Goal: Task Accomplishment & Management: Use online tool/utility

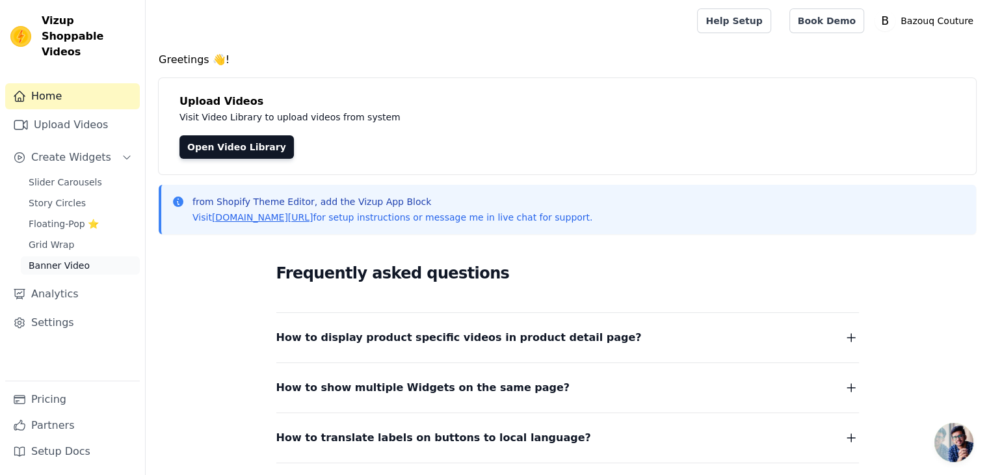
click at [62, 259] on span "Banner Video" at bounding box center [59, 265] width 61 height 13
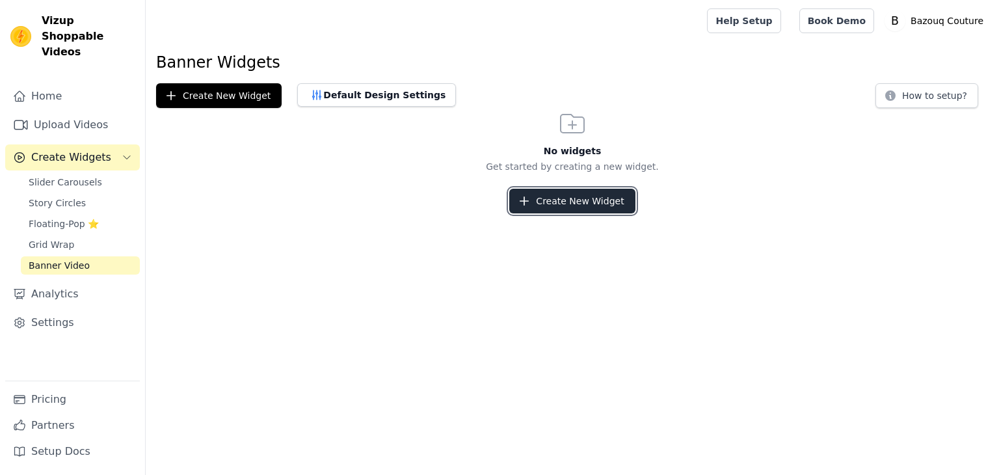
click at [546, 204] on button "Create New Widget" at bounding box center [571, 201] width 125 height 25
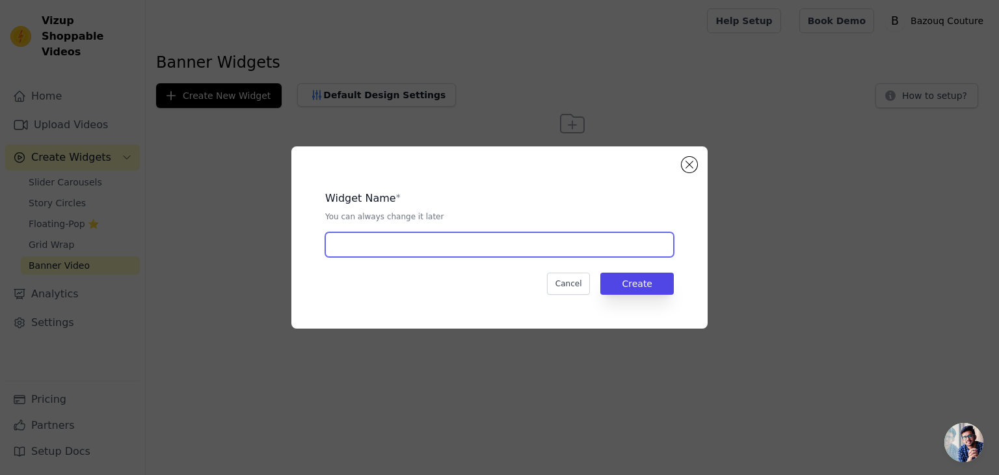
click at [473, 249] on input "text" at bounding box center [499, 244] width 348 height 25
type input "B"
type input "Viz 2"
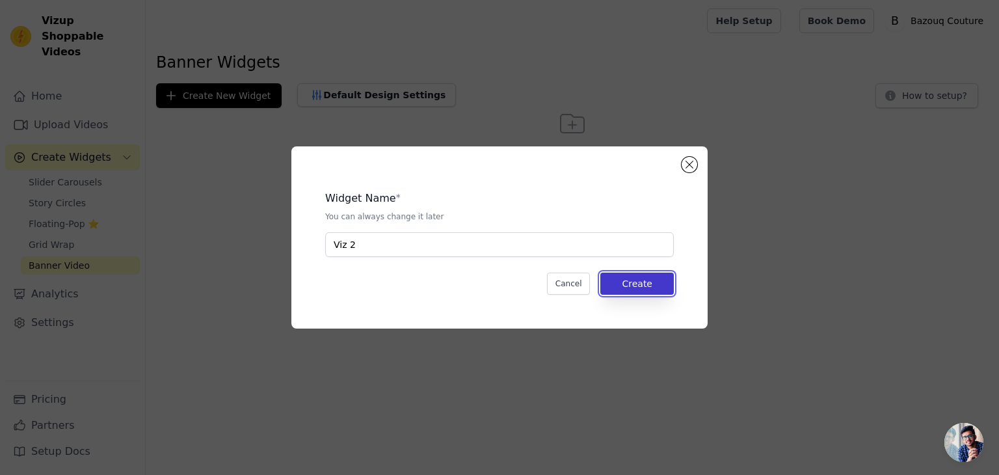
click at [658, 283] on button "Create" at bounding box center [636, 283] width 73 height 22
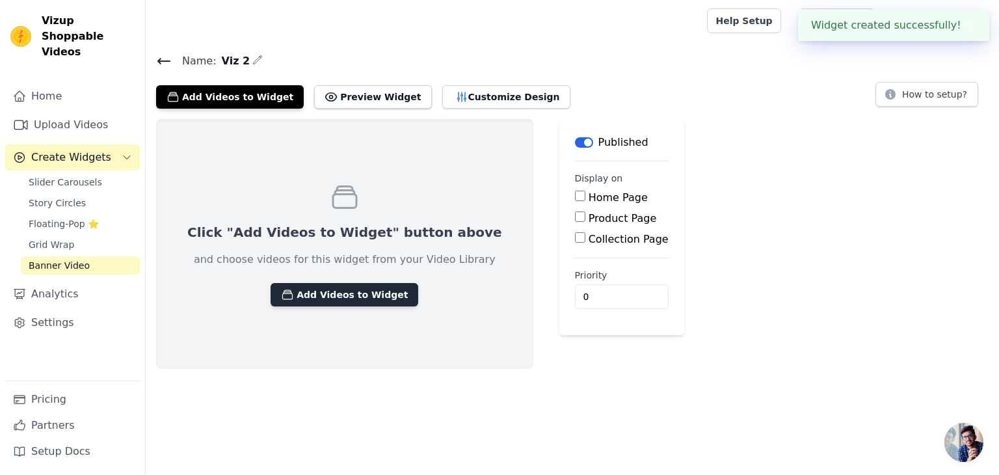
click at [302, 297] on button "Add Videos to Widget" at bounding box center [344, 294] width 148 height 23
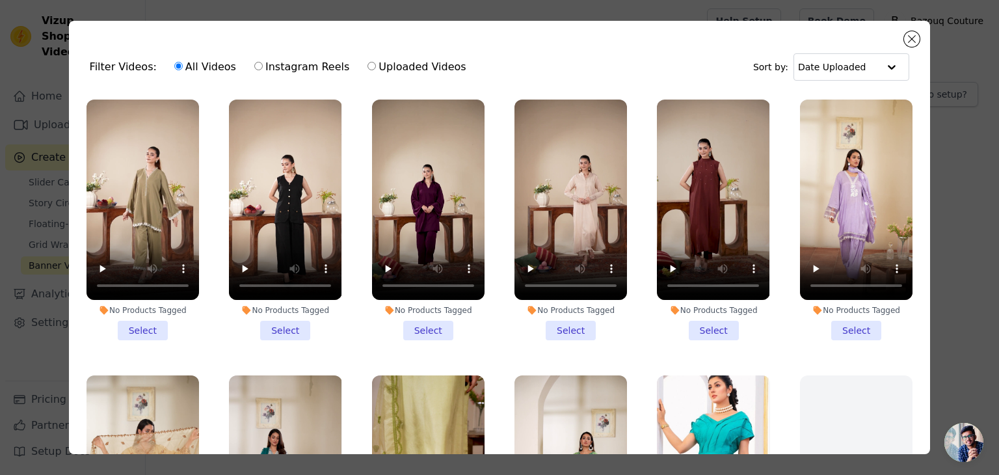
click at [273, 71] on label "Instagram Reels" at bounding box center [302, 67] width 96 height 17
click at [263, 70] on input "Instagram Reels" at bounding box center [258, 66] width 8 height 8
radio input "true"
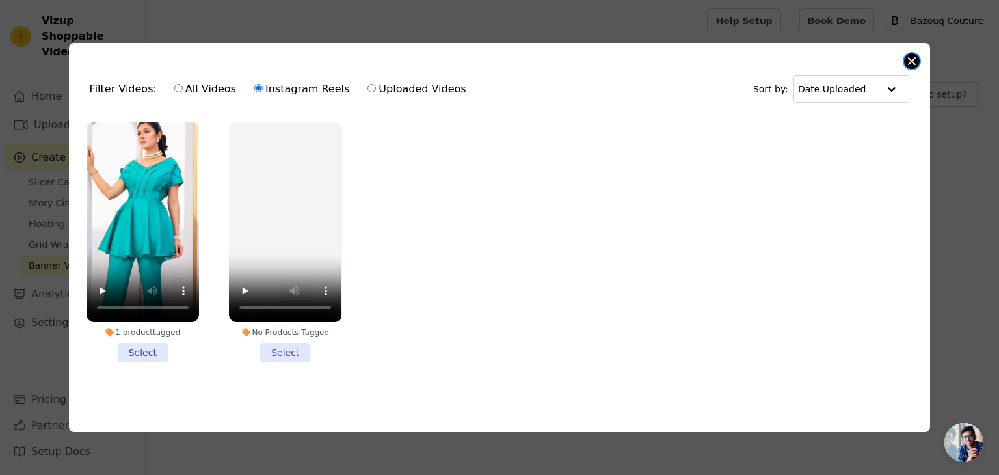
click at [910, 55] on button "Close modal" at bounding box center [912, 61] width 16 height 16
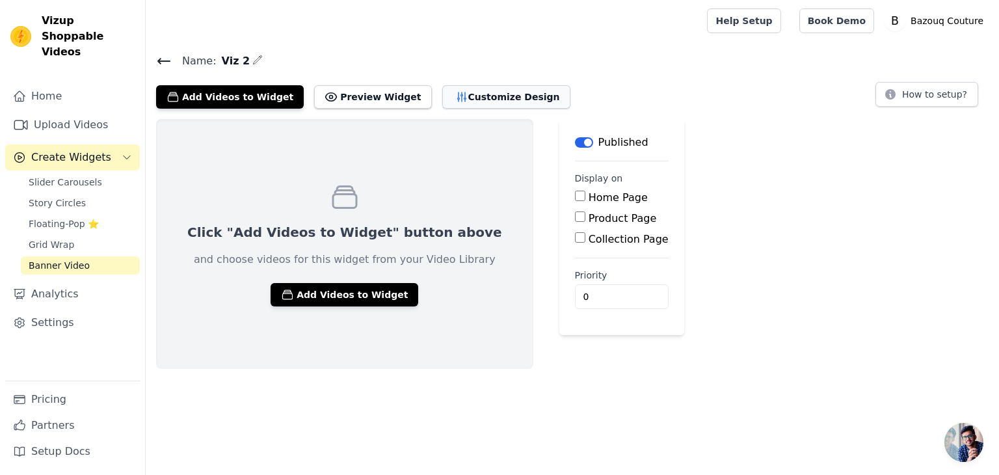
click at [442, 102] on button "Customize Design" at bounding box center [506, 96] width 128 height 23
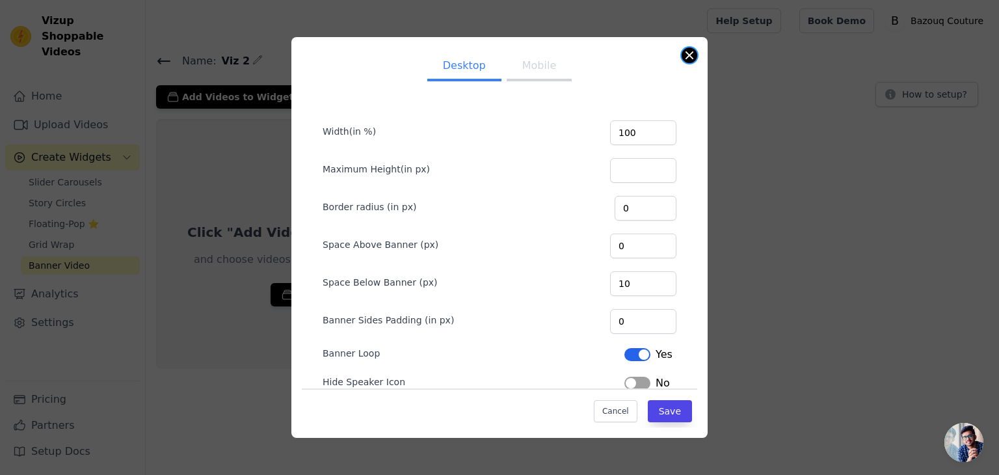
click at [687, 51] on button "Close modal" at bounding box center [689, 55] width 16 height 16
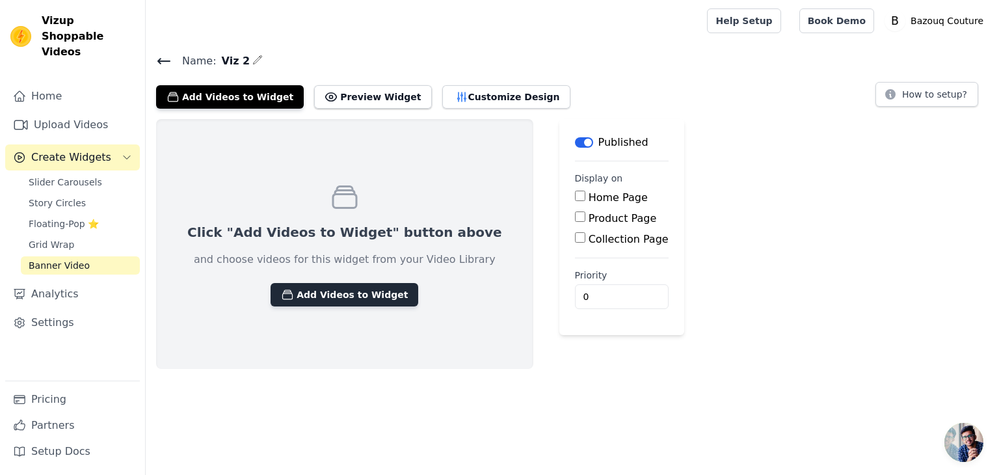
click at [318, 292] on button "Add Videos to Widget" at bounding box center [344, 294] width 148 height 23
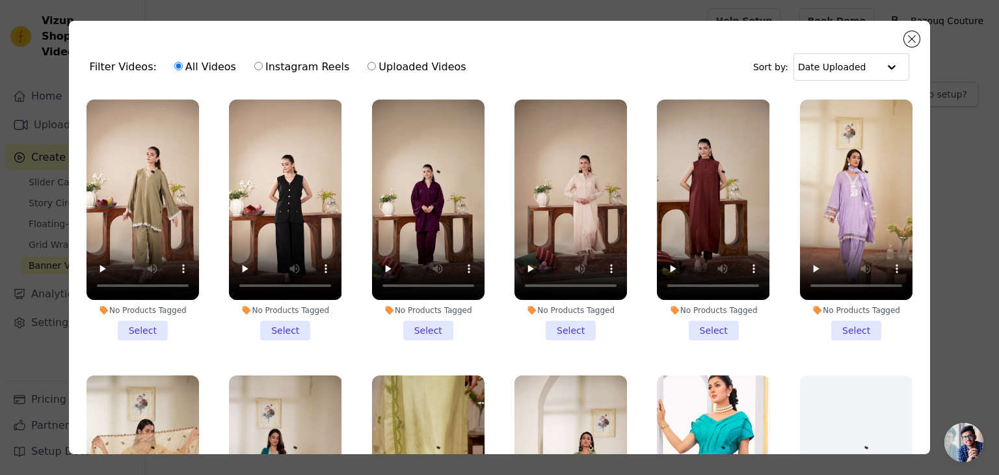
scroll to position [137, 0]
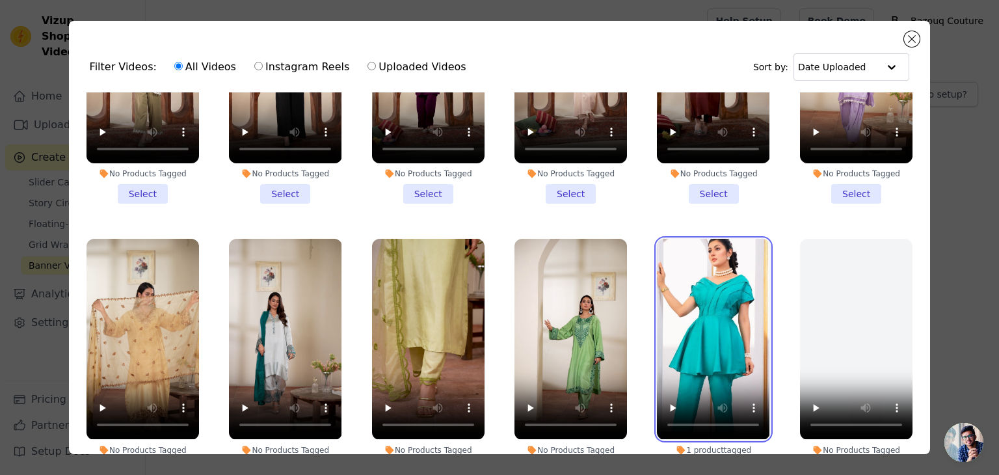
click at [694, 318] on video at bounding box center [713, 339] width 112 height 200
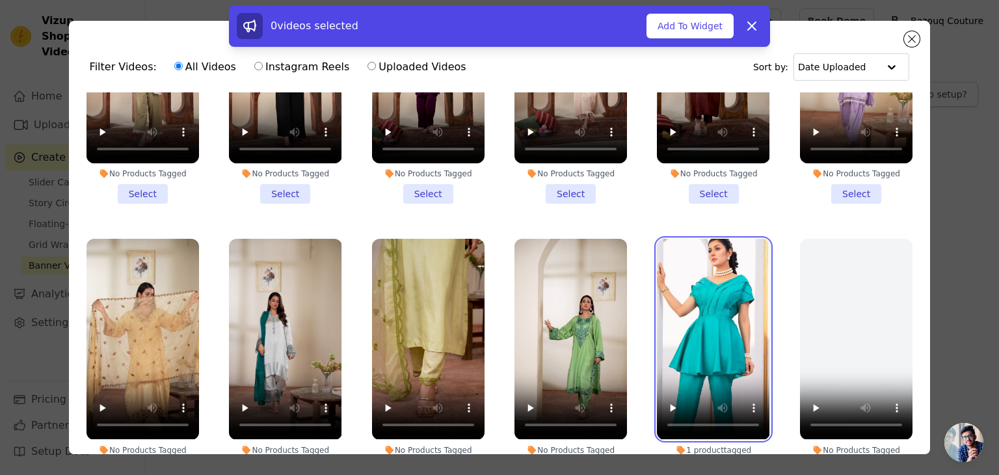
scroll to position [112, 0]
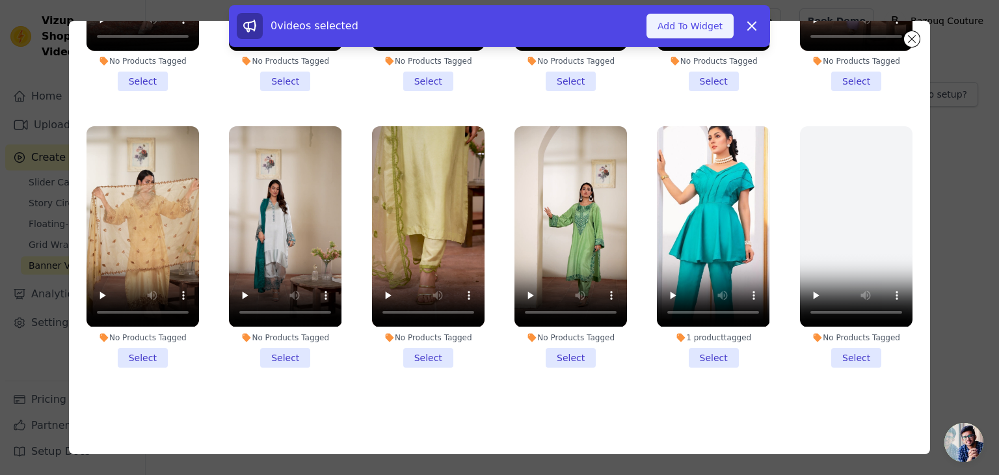
click at [697, 27] on button "Add To Widget" at bounding box center [689, 26] width 87 height 25
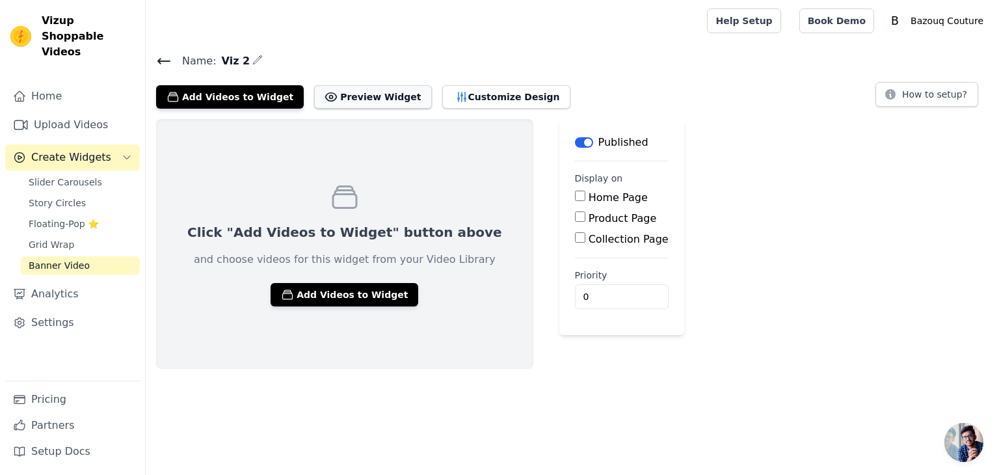
click at [351, 101] on button "Preview Widget" at bounding box center [372, 96] width 117 height 23
click at [308, 304] on button "Add Videos to Widget" at bounding box center [344, 294] width 148 height 23
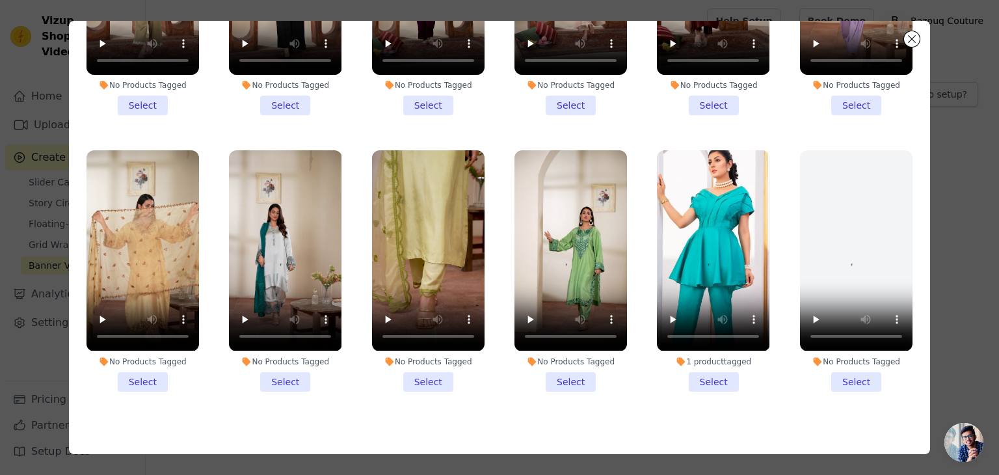
scroll to position [90, 0]
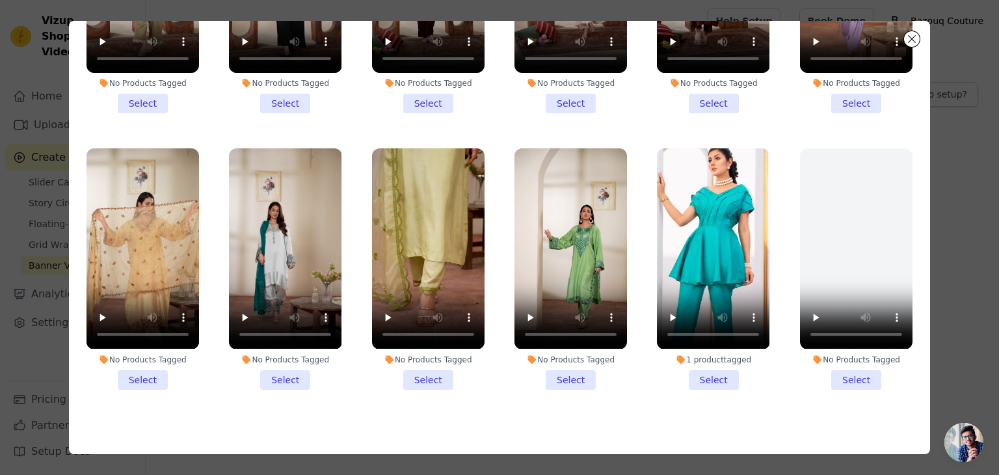
click at [698, 370] on li "1 product tagged Select" at bounding box center [713, 268] width 112 height 241
click at [0, 0] on input "1 product tagged Select" at bounding box center [0, 0] width 0 height 0
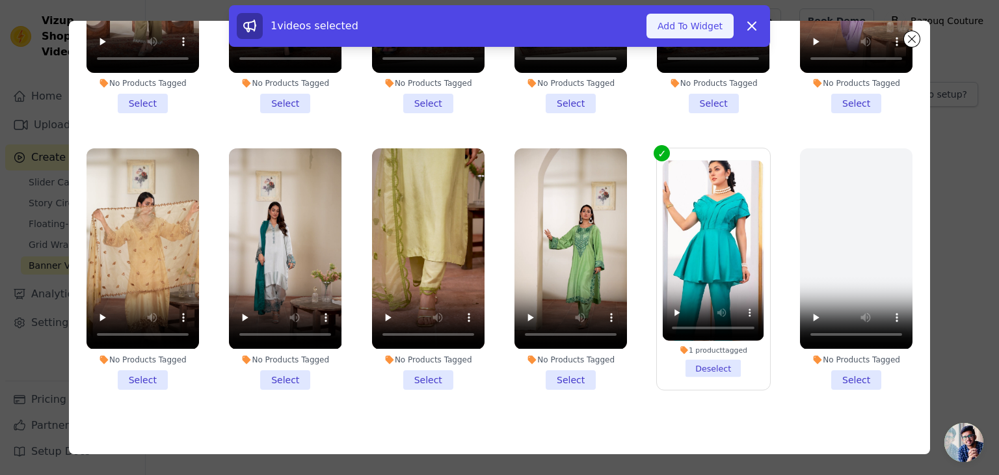
click at [694, 24] on button "Add To Widget" at bounding box center [689, 26] width 87 height 25
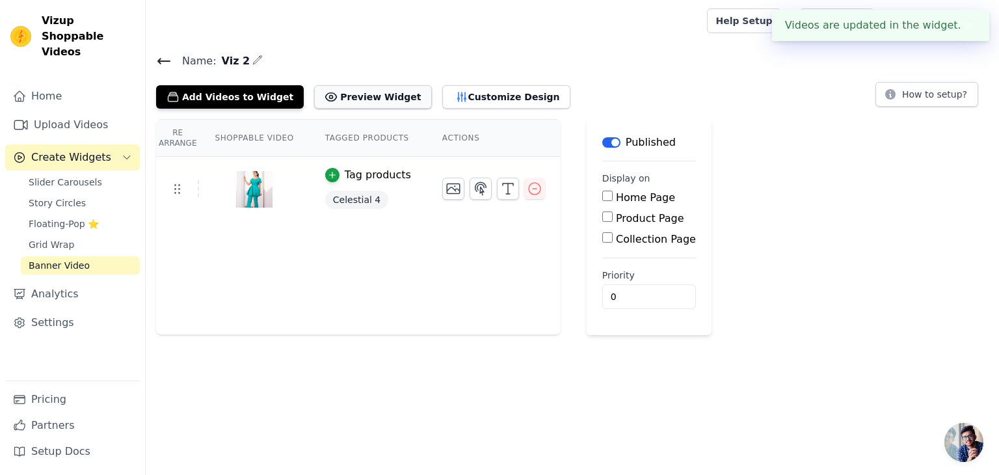
click at [335, 89] on button "Preview Widget" at bounding box center [372, 96] width 117 height 23
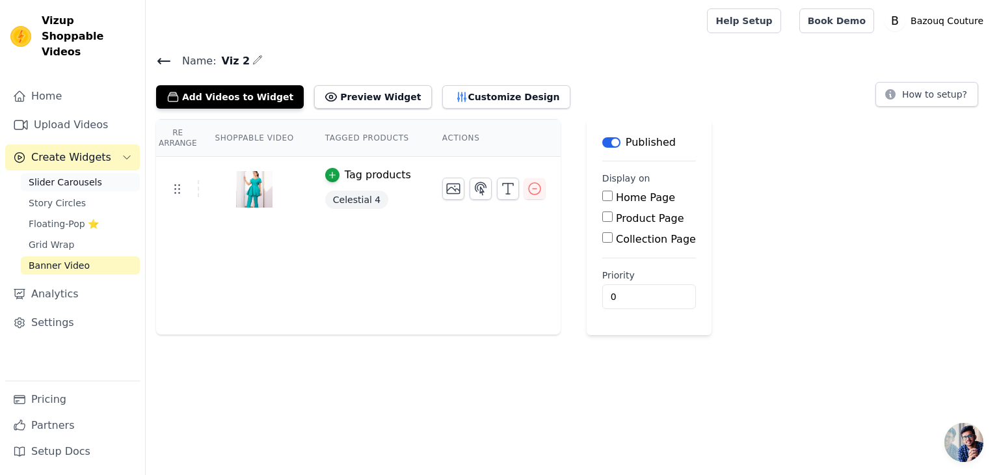
click at [64, 176] on span "Slider Carousels" at bounding box center [65, 182] width 73 height 13
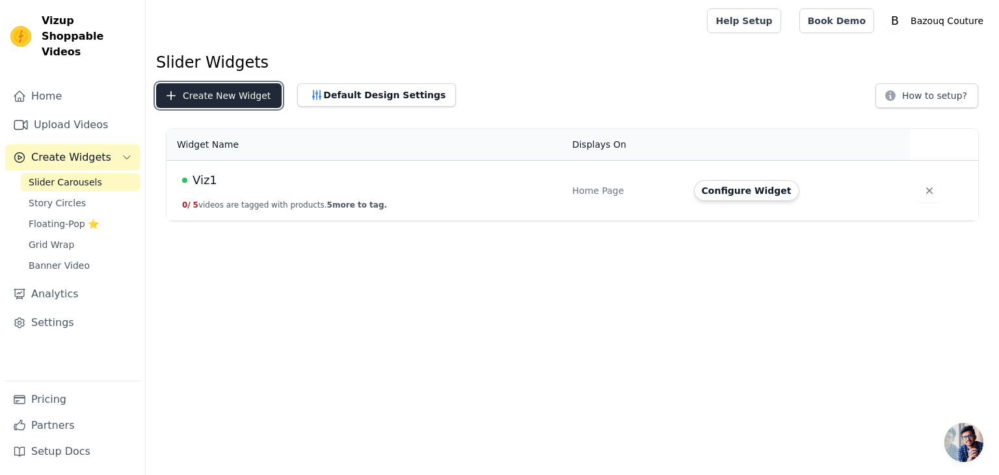
click at [256, 95] on button "Create New Widget" at bounding box center [218, 95] width 125 height 25
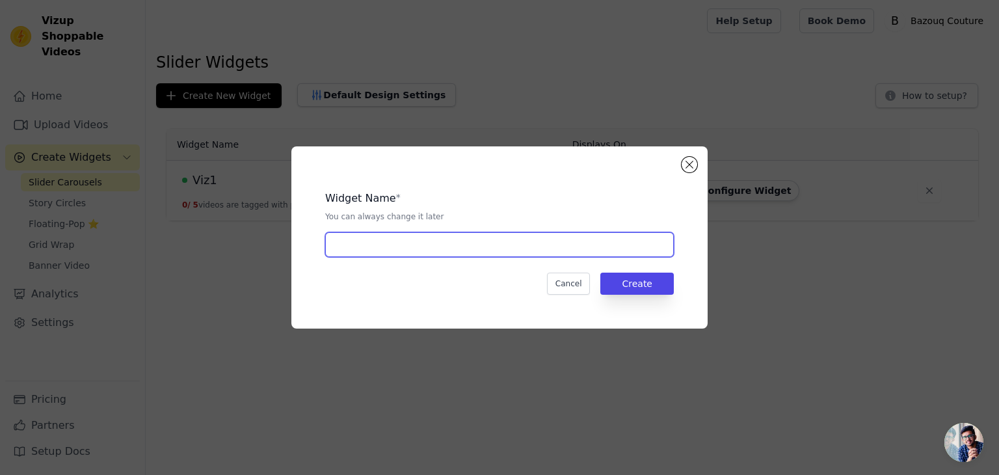
click at [396, 249] on input "text" at bounding box center [499, 244] width 348 height 25
type input "Viz 3"
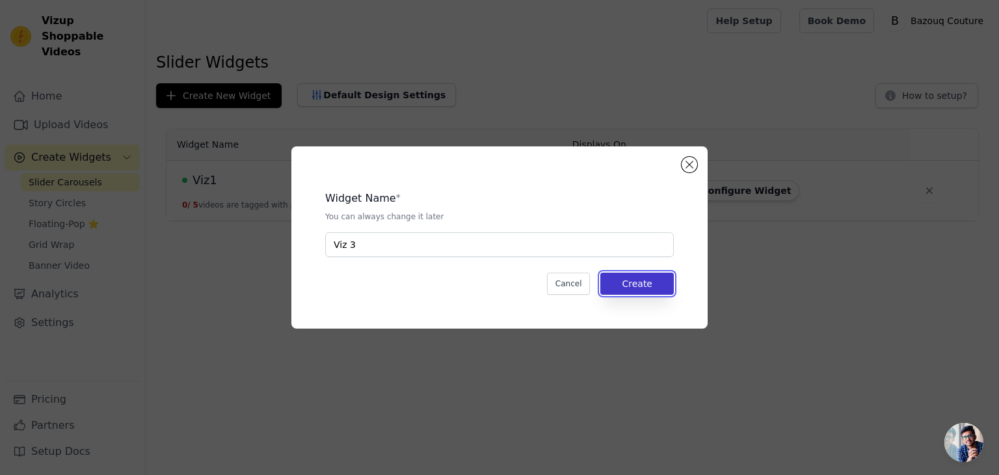
click at [614, 280] on button "Create" at bounding box center [636, 283] width 73 height 22
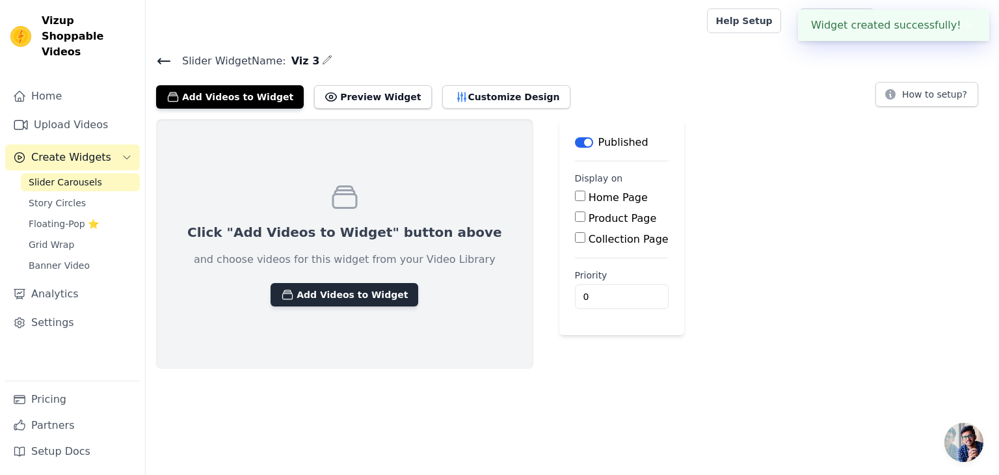
click at [270, 283] on button "Add Videos to Widget" at bounding box center [344, 294] width 148 height 23
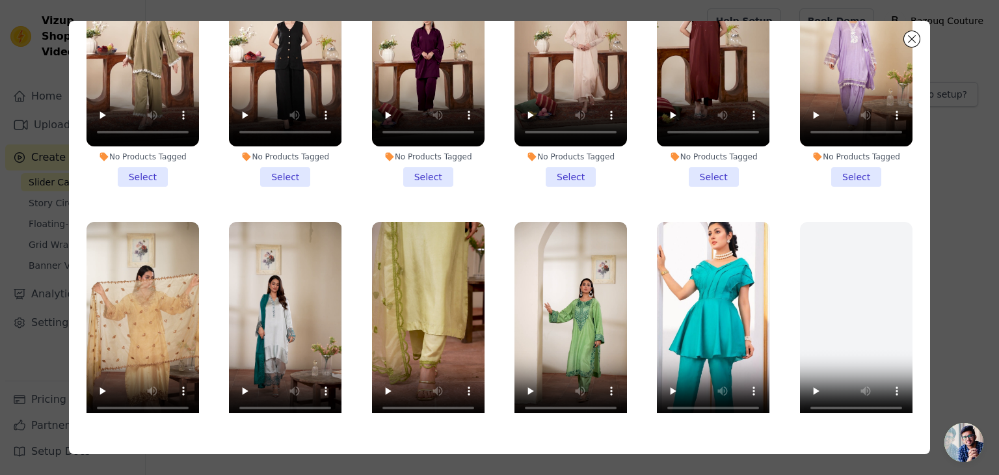
scroll to position [31, 0]
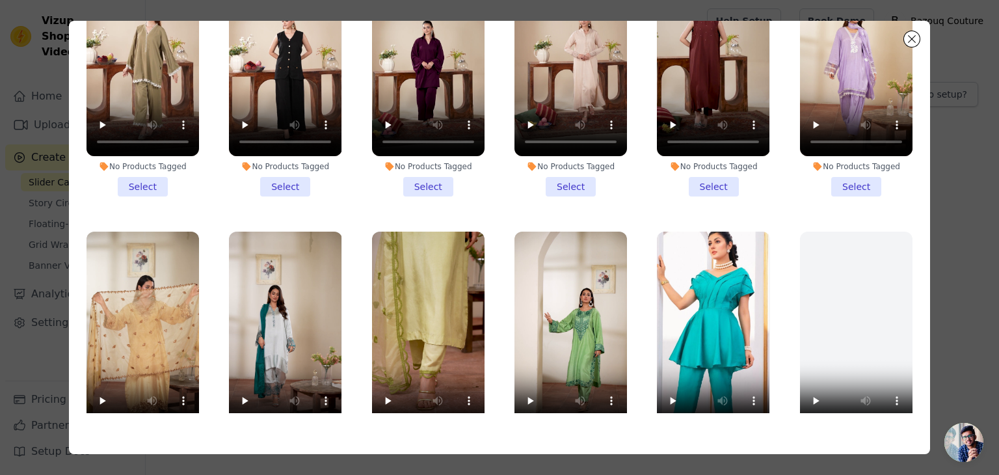
click at [841, 176] on li "No Products Tagged Select" at bounding box center [856, 76] width 112 height 241
click at [0, 0] on input "No Products Tagged Select" at bounding box center [0, 0] width 0 height 0
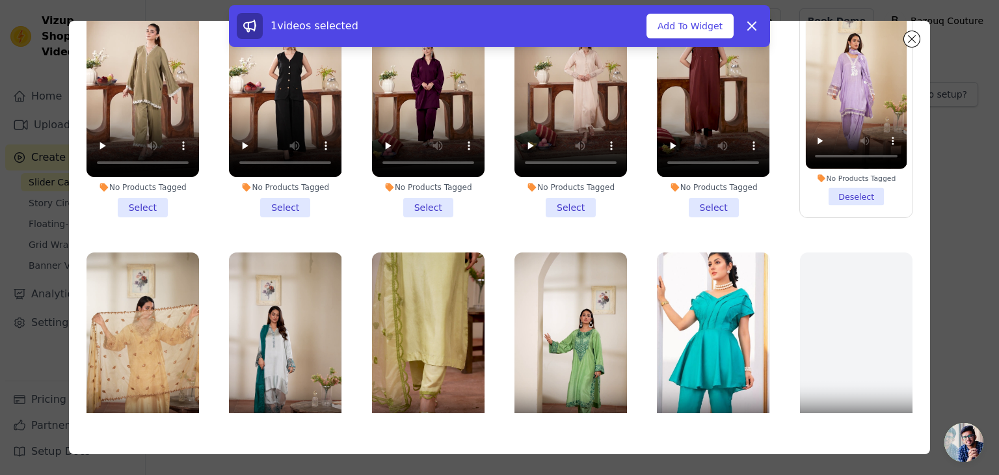
scroll to position [12, 0]
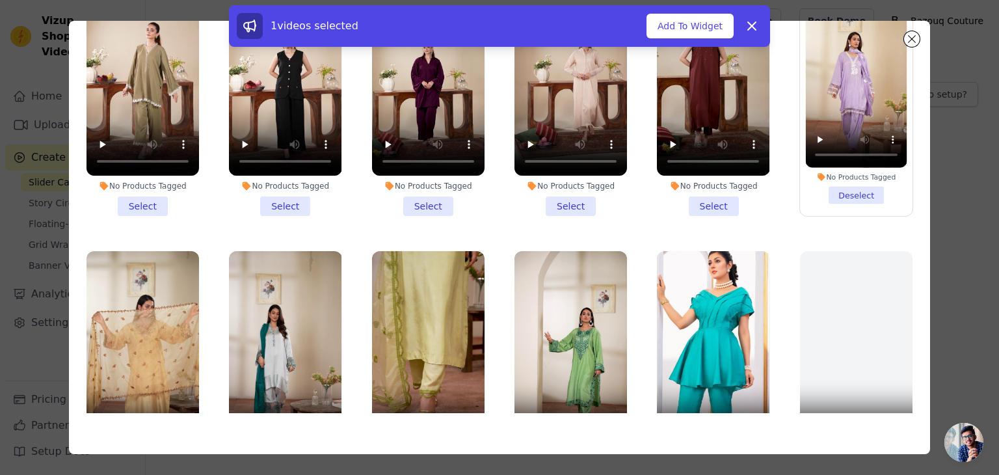
click at [835, 194] on li "No Products Tagged Deselect" at bounding box center [856, 96] width 101 height 217
click at [0, 0] on input "No Products Tagged Deselect" at bounding box center [0, 0] width 0 height 0
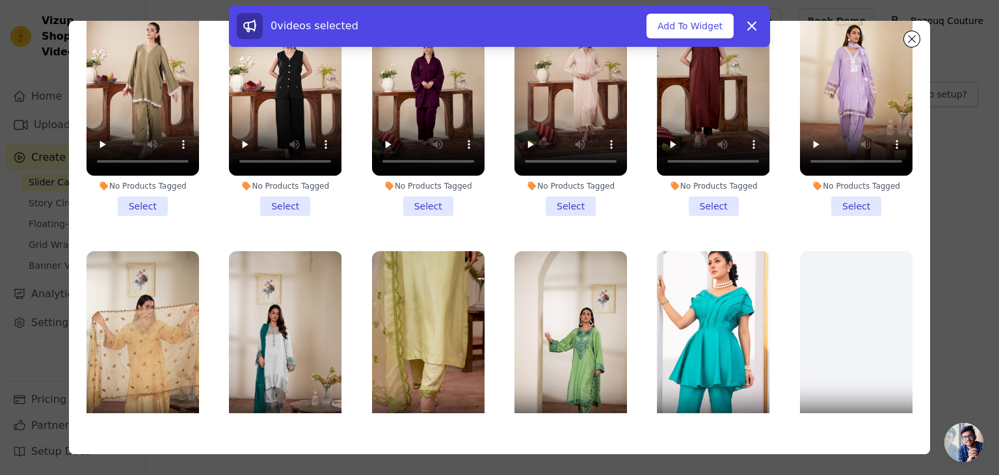
scroll to position [137, 0]
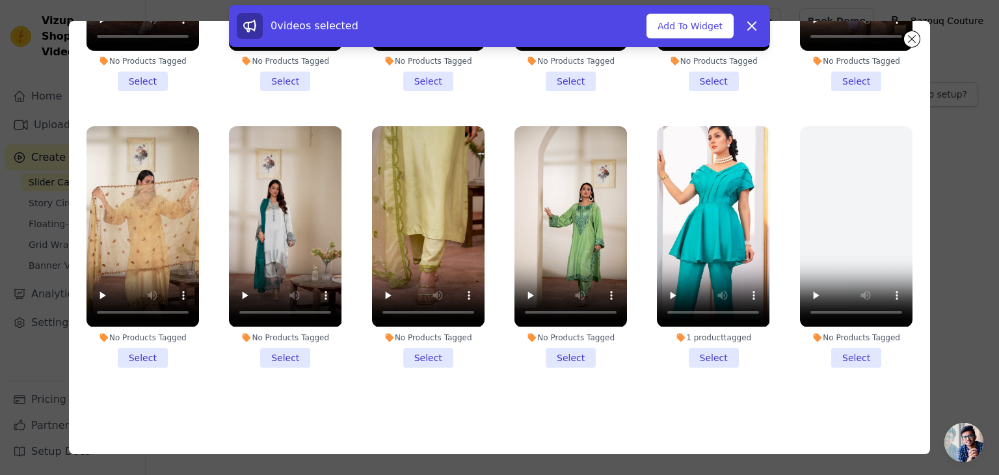
click at [419, 346] on li "No Products Tagged Select" at bounding box center [428, 246] width 112 height 241
click at [0, 0] on input "No Products Tagged Select" at bounding box center [0, 0] width 0 height 0
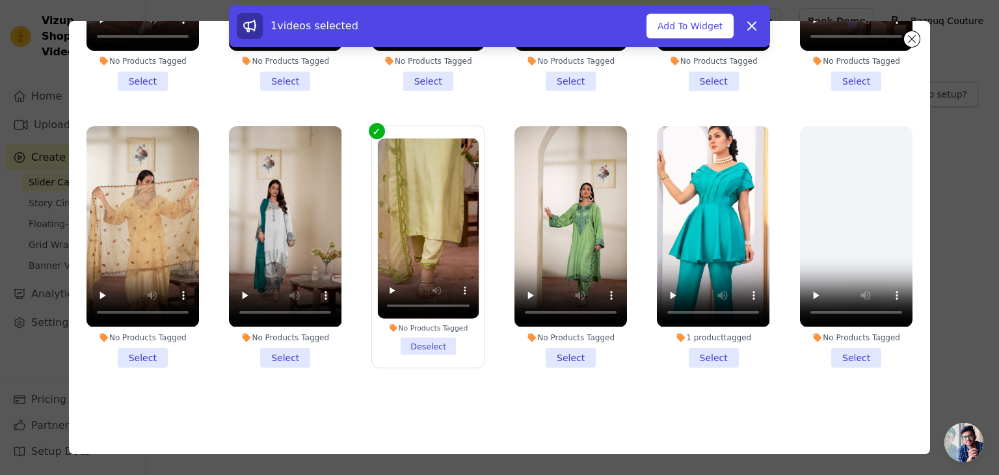
click at [557, 350] on li "No Products Tagged Select" at bounding box center [570, 246] width 112 height 241
click at [0, 0] on input "No Products Tagged Select" at bounding box center [0, 0] width 0 height 0
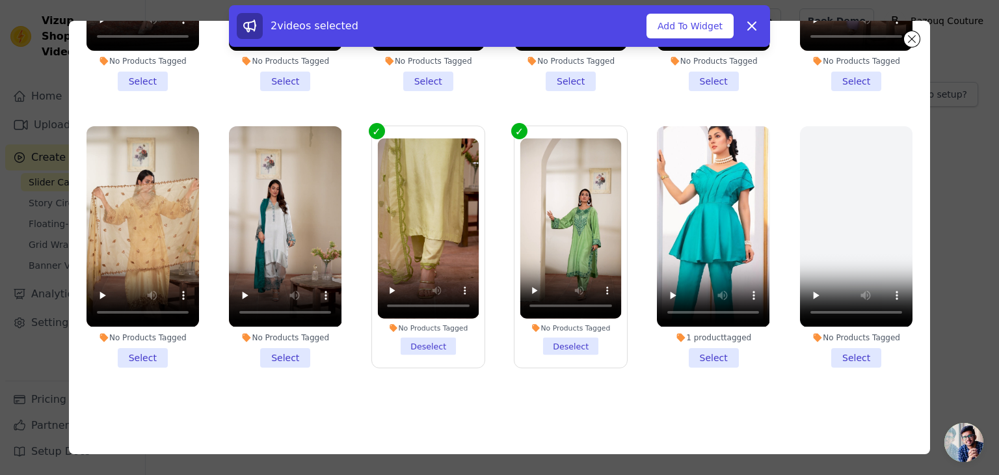
click at [153, 343] on li "No Products Tagged Select" at bounding box center [142, 246] width 112 height 241
click at [0, 0] on input "No Products Tagged Select" at bounding box center [0, 0] width 0 height 0
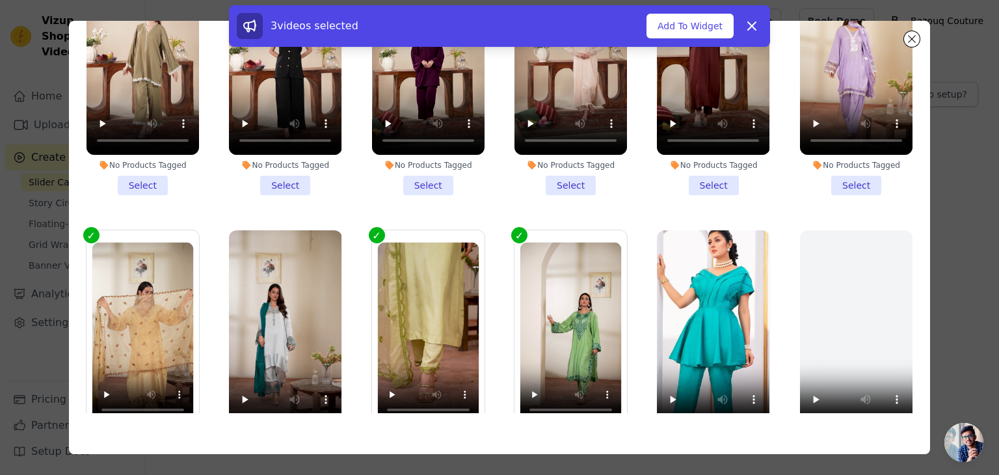
scroll to position [32, 0]
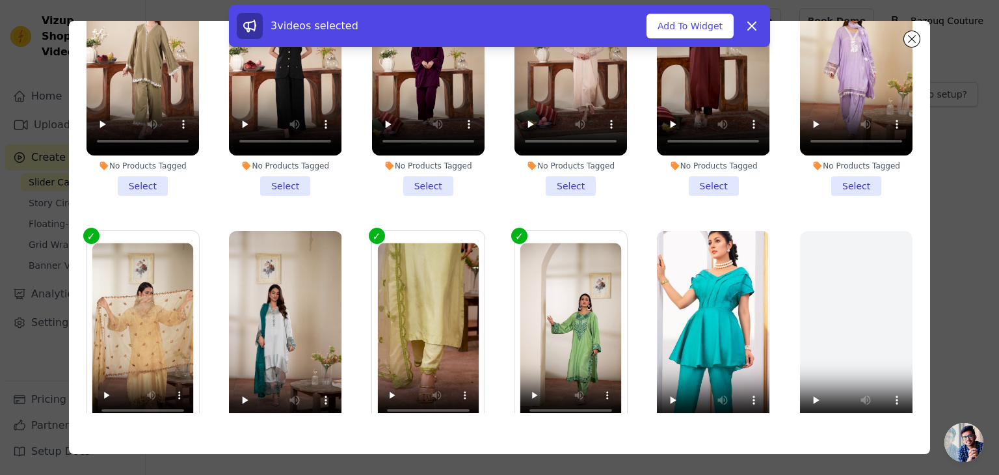
click at [852, 182] on li "No Products Tagged Select" at bounding box center [856, 75] width 112 height 241
click at [0, 0] on input "No Products Tagged Select" at bounding box center [0, 0] width 0 height 0
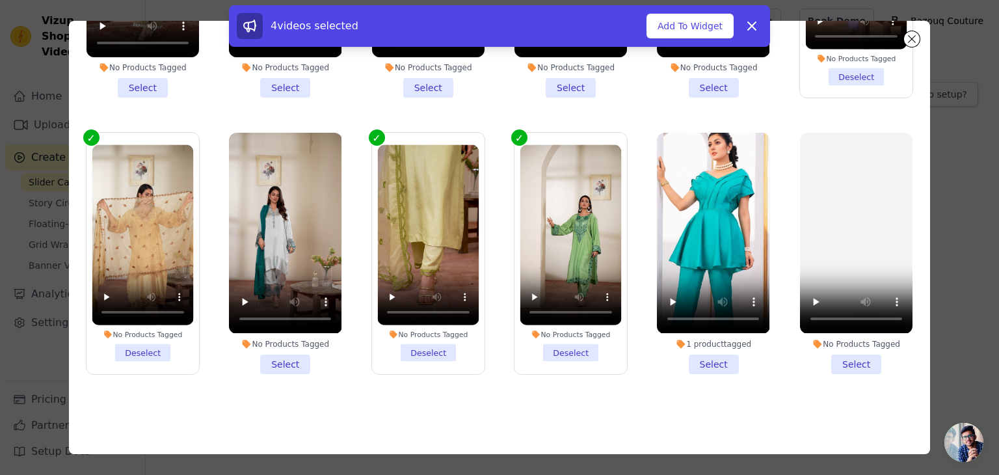
scroll to position [137, 0]
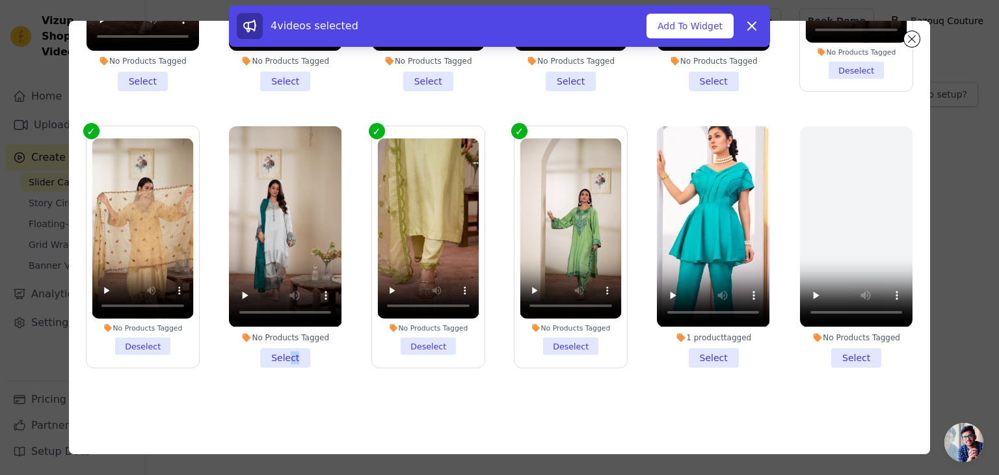
click at [430, 284] on ul "No Products Tagged Select No Products Tagged Select No Products Tagged Select N…" at bounding box center [499, 196] width 841 height 433
click at [666, 29] on button "Add To Widget" at bounding box center [689, 26] width 87 height 25
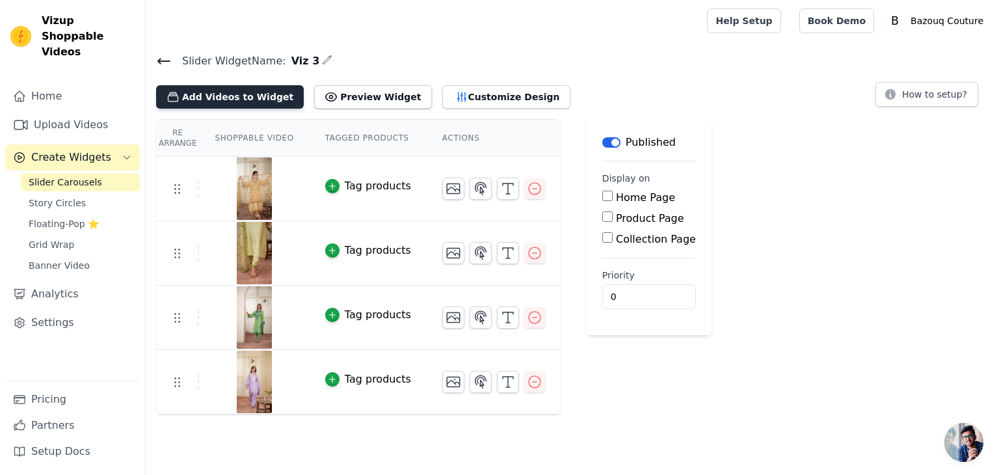
click at [238, 88] on button "Add Videos to Widget" at bounding box center [230, 96] width 148 height 23
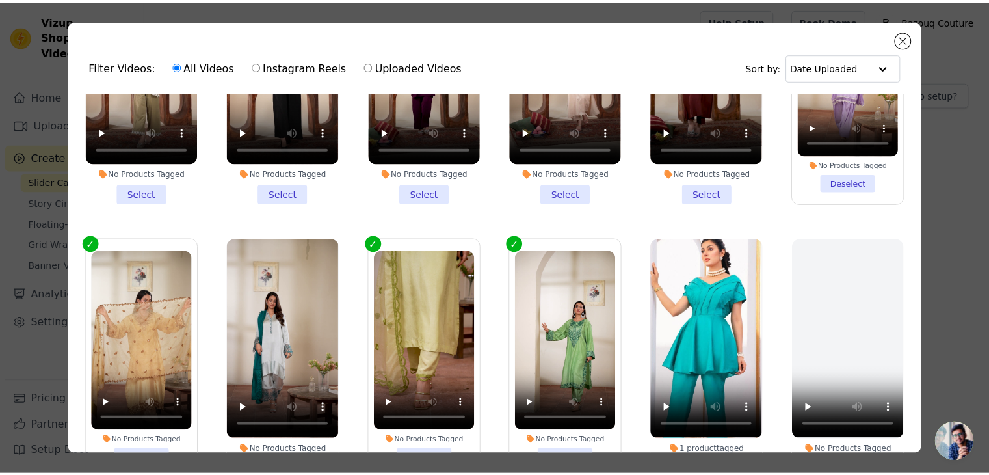
scroll to position [112, 0]
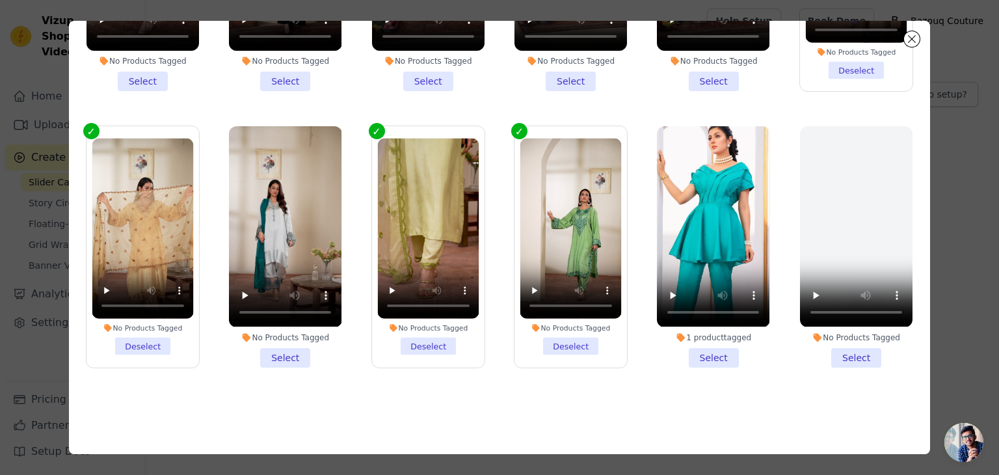
click at [269, 347] on li "No Products Tagged Select" at bounding box center [285, 246] width 112 height 241
click at [0, 0] on input "No Products Tagged Select" at bounding box center [0, 0] width 0 height 0
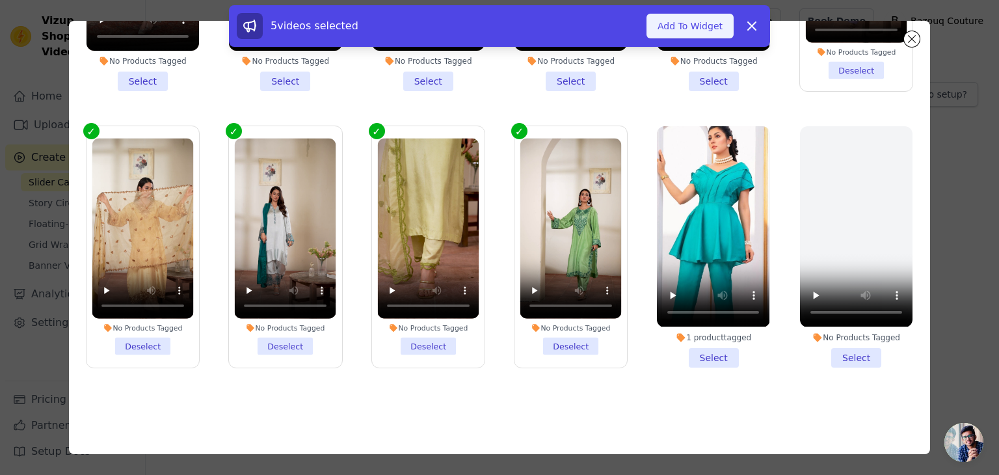
click at [697, 33] on button "Add To Widget" at bounding box center [689, 26] width 87 height 25
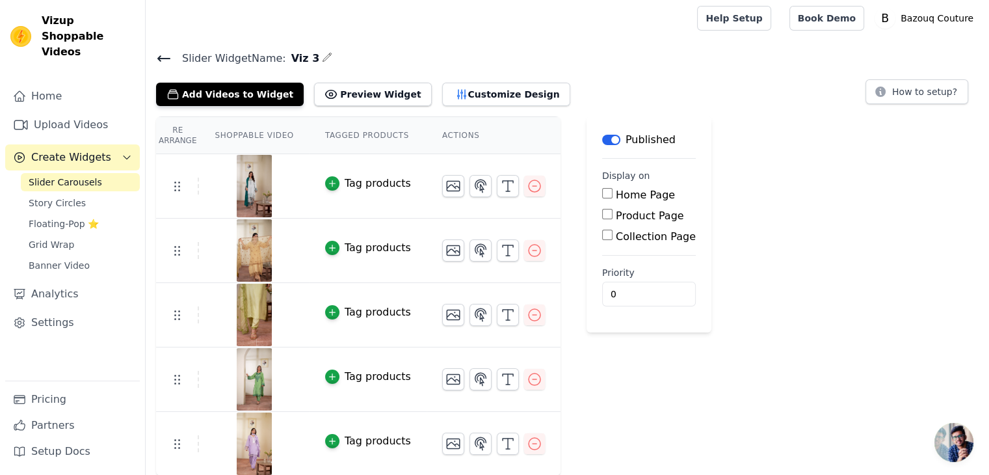
scroll to position [0, 0]
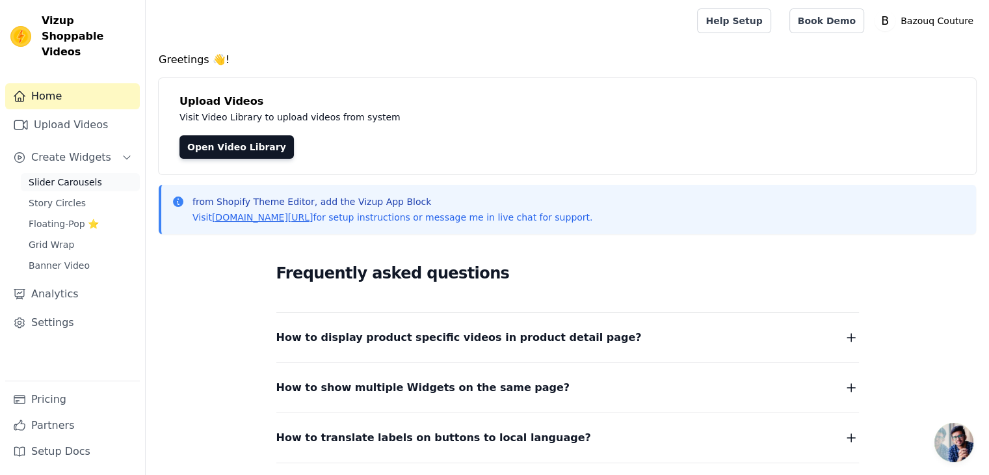
click at [102, 173] on link "Slider Carousels" at bounding box center [80, 182] width 119 height 18
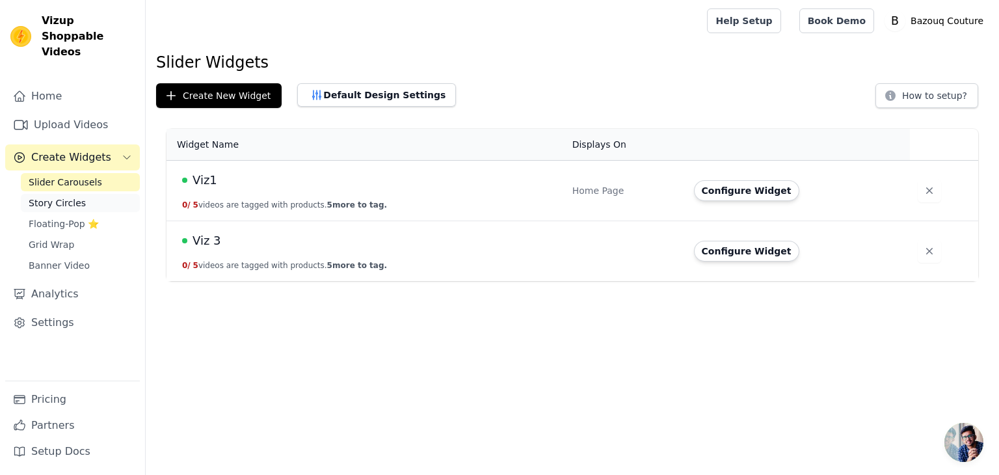
click at [40, 196] on span "Story Circles" at bounding box center [57, 202] width 57 height 13
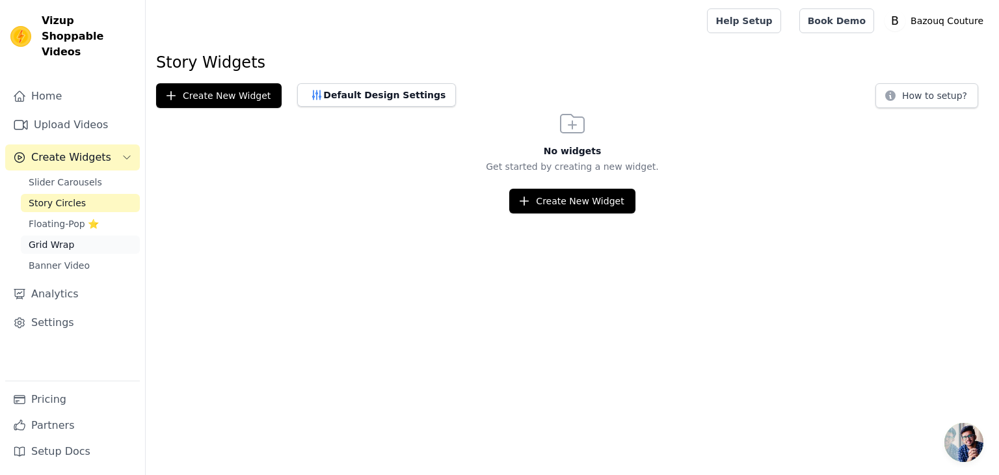
click at [63, 238] on span "Grid Wrap" at bounding box center [52, 244] width 46 height 13
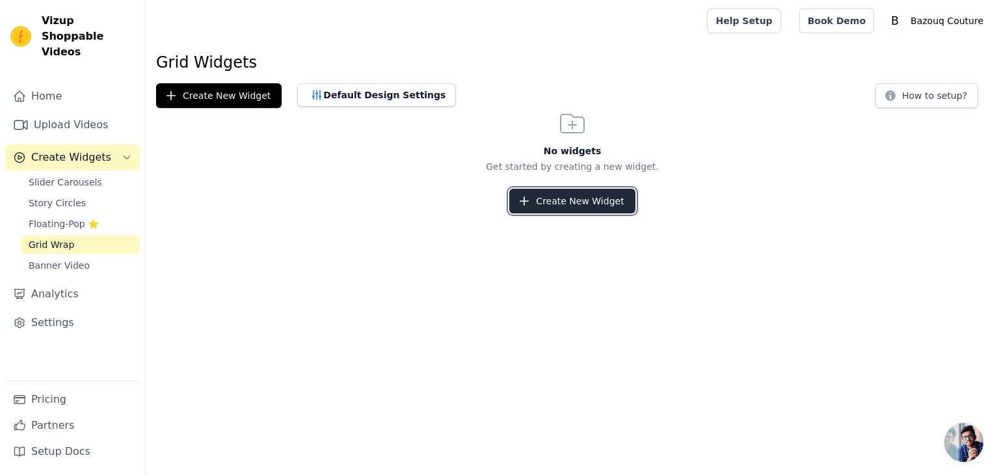
click at [540, 204] on button "Create New Widget" at bounding box center [571, 201] width 125 height 25
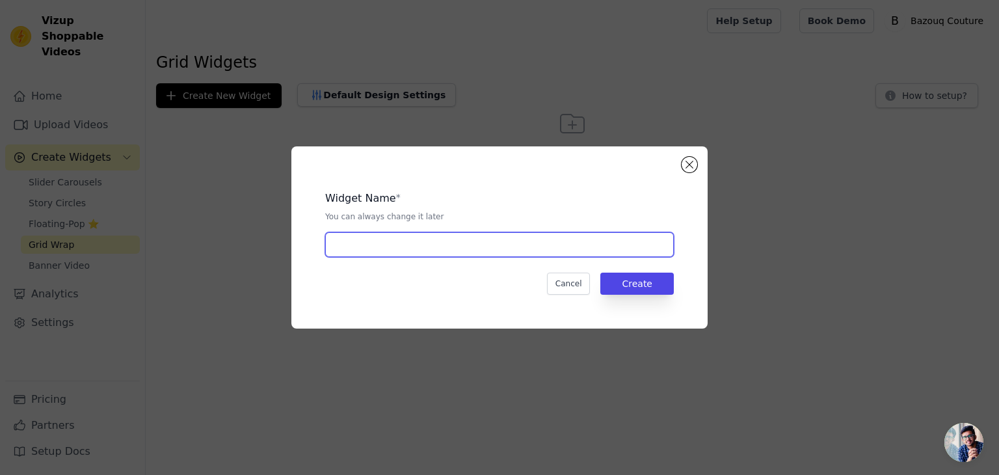
click at [495, 246] on input "text" at bounding box center [499, 244] width 348 height 25
type input "Grid 1"
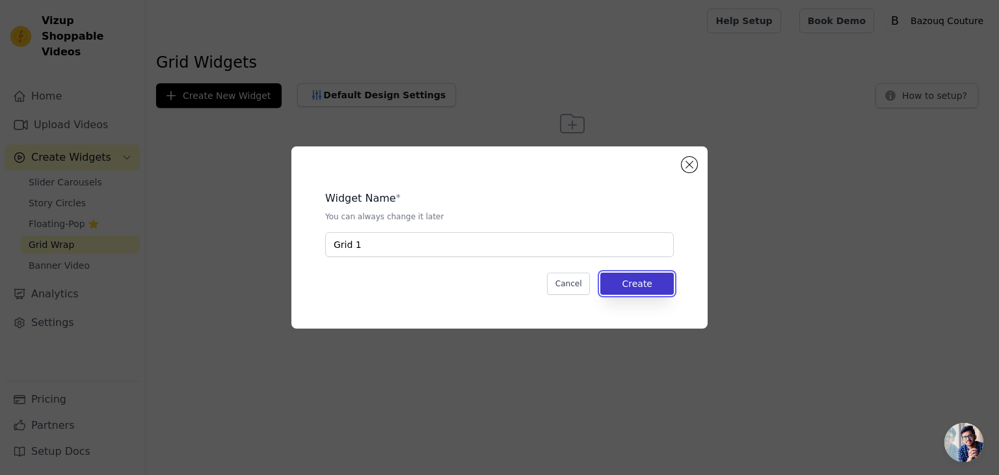
click at [656, 287] on button "Create" at bounding box center [636, 283] width 73 height 22
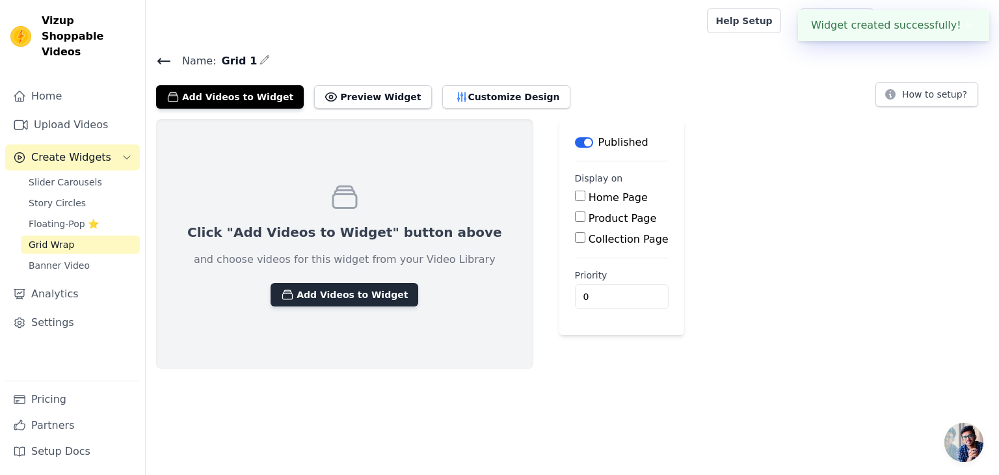
click at [310, 299] on button "Add Videos to Widget" at bounding box center [344, 294] width 148 height 23
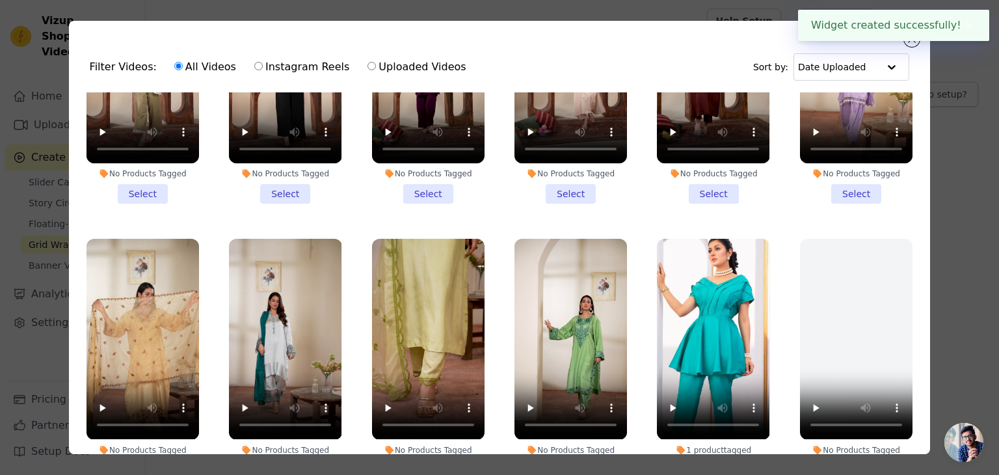
scroll to position [112, 0]
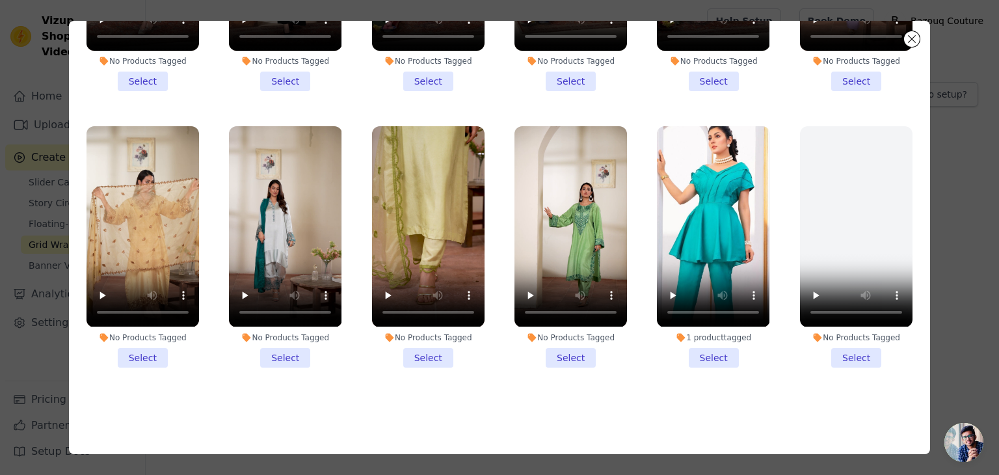
click at [146, 351] on li "No Products Tagged Select" at bounding box center [142, 246] width 112 height 241
click at [0, 0] on input "No Products Tagged Select" at bounding box center [0, 0] width 0 height 0
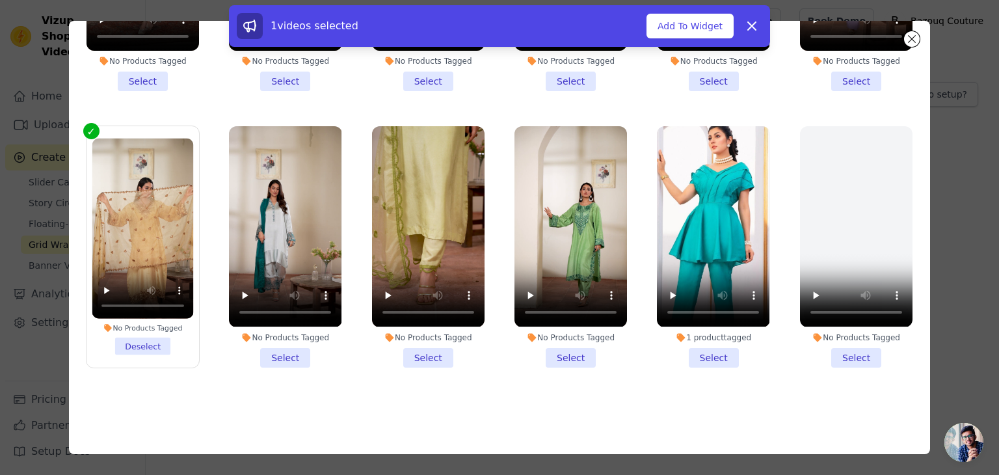
click at [278, 340] on li "No Products Tagged Select" at bounding box center [285, 246] width 112 height 241
click at [0, 0] on input "No Products Tagged Select" at bounding box center [0, 0] width 0 height 0
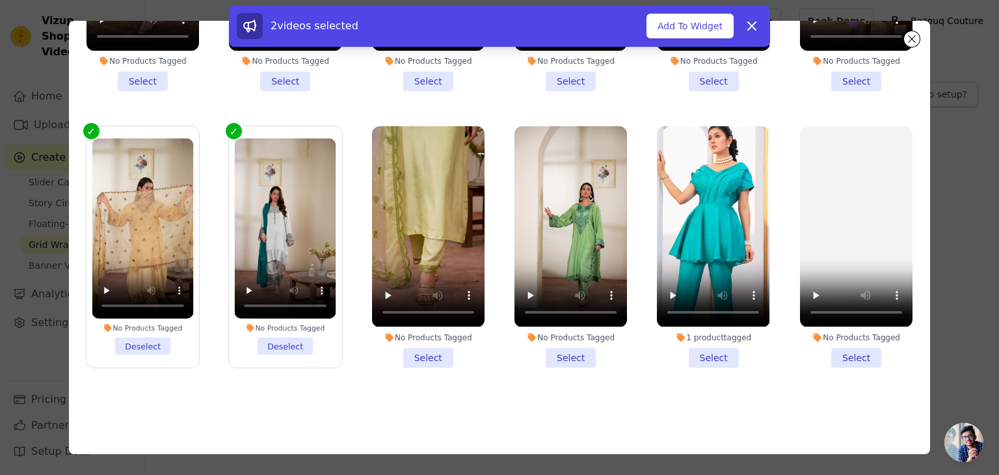
click at [414, 349] on li "No Products Tagged Select" at bounding box center [428, 246] width 112 height 241
click at [0, 0] on input "No Products Tagged Select" at bounding box center [0, 0] width 0 height 0
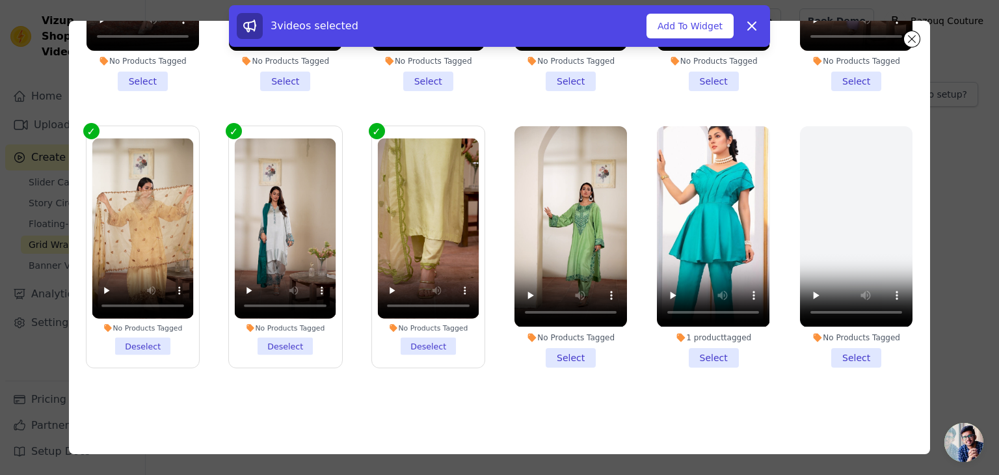
click at [564, 344] on li "No Products Tagged Select" at bounding box center [570, 246] width 112 height 241
click at [0, 0] on input "No Products Tagged Select" at bounding box center [0, 0] width 0 height 0
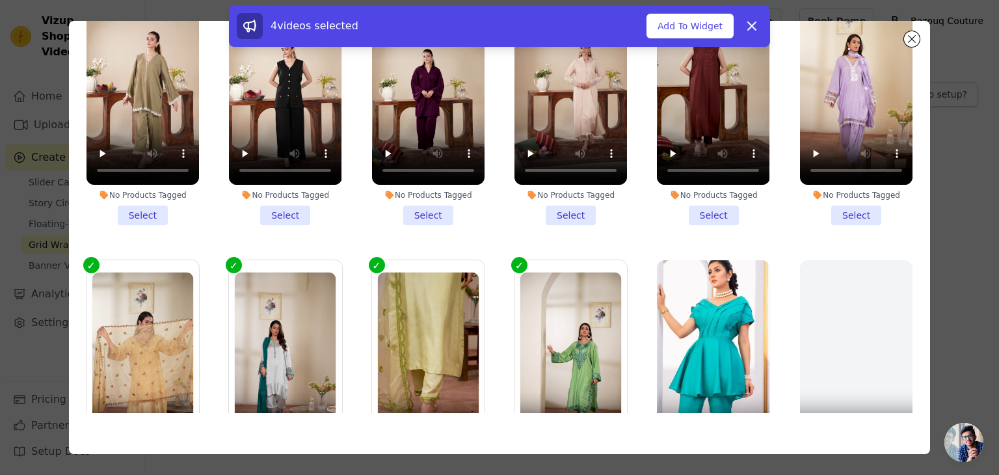
scroll to position [0, 0]
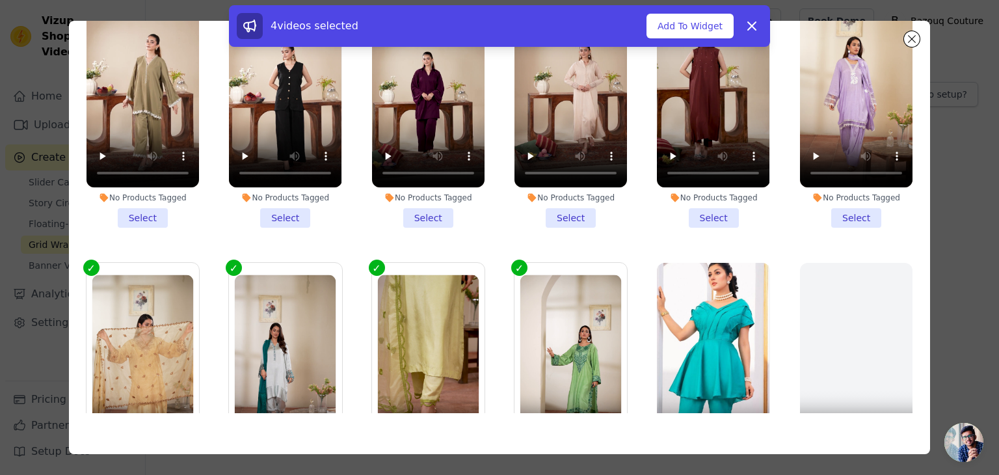
click at [838, 212] on li "No Products Tagged Select" at bounding box center [856, 107] width 112 height 241
click at [0, 0] on input "No Products Tagged Select" at bounding box center [0, 0] width 0 height 0
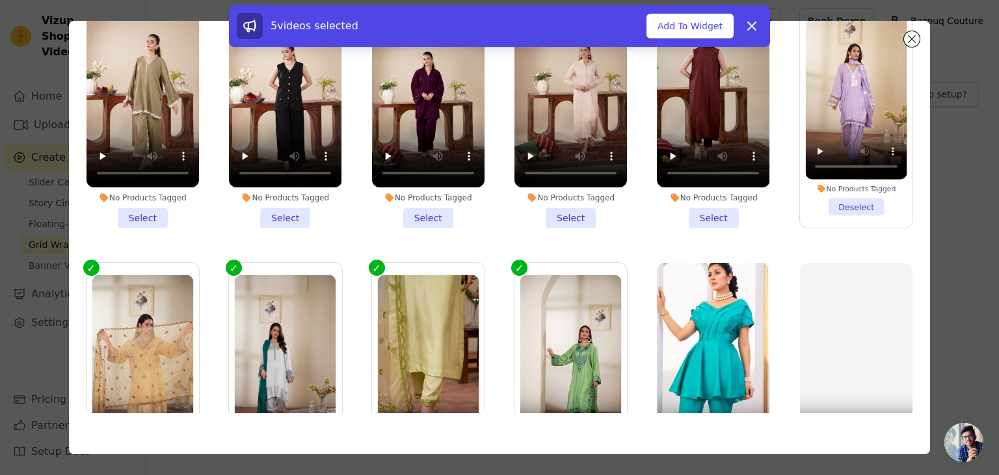
scroll to position [137, 0]
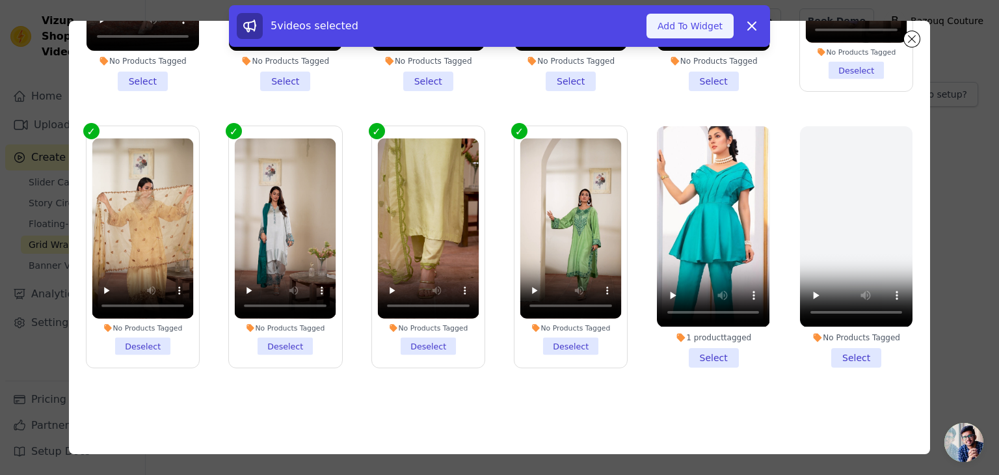
click at [682, 18] on button "Add To Widget" at bounding box center [689, 26] width 87 height 25
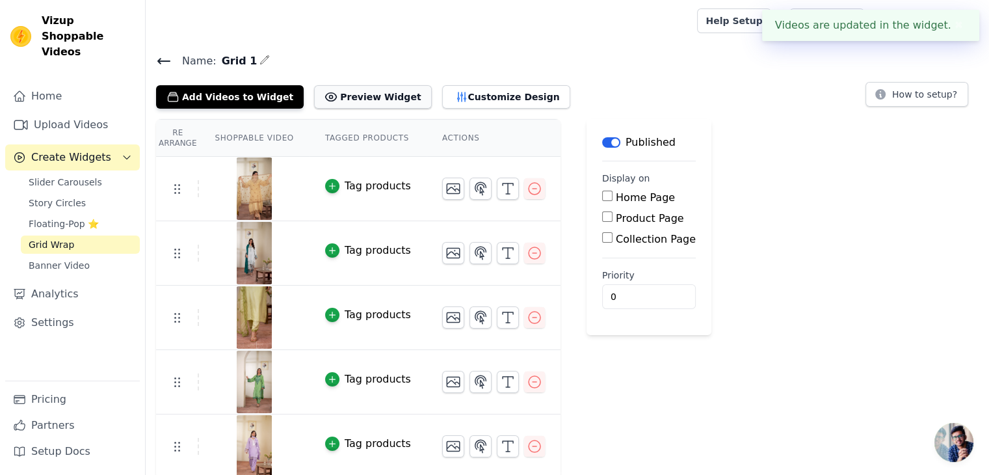
click at [368, 91] on button "Preview Widget" at bounding box center [372, 96] width 117 height 23
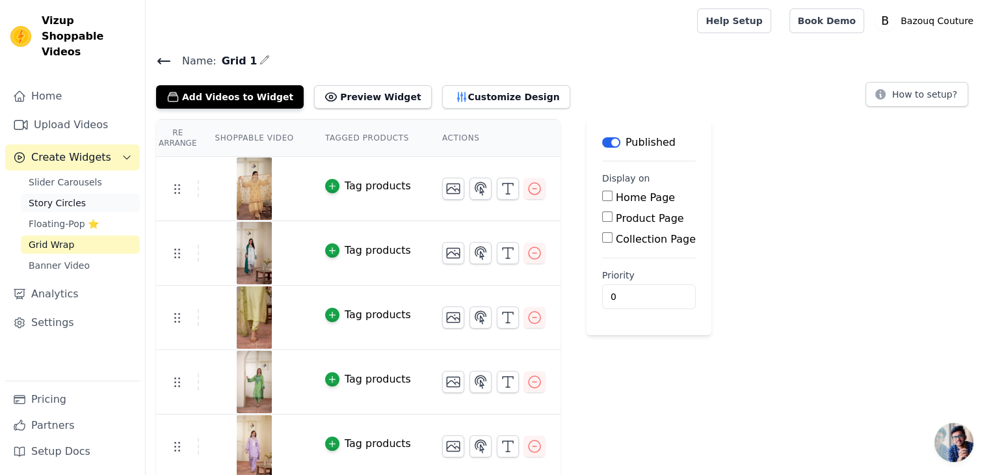
click at [73, 196] on span "Story Circles" at bounding box center [57, 202] width 57 height 13
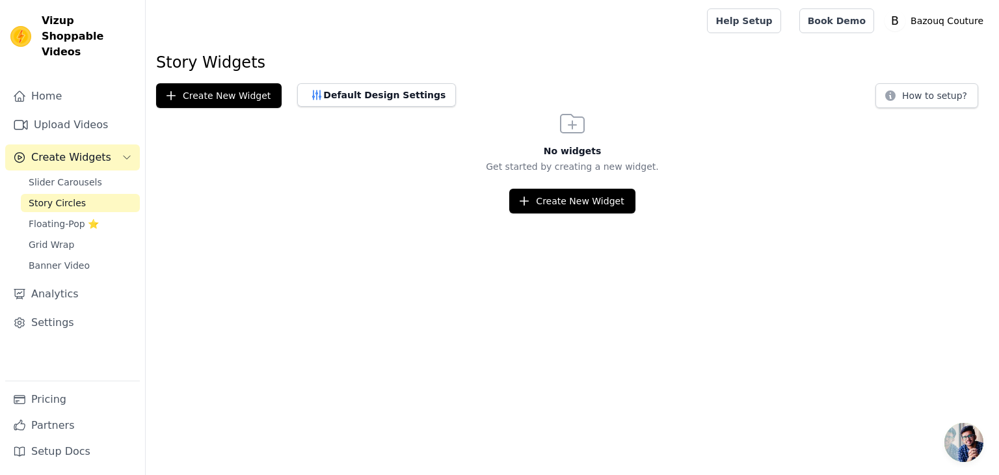
click at [263, 110] on div "No widgets Get started by creating a new widget. Create New Widget" at bounding box center [572, 160] width 853 height 105
click at [266, 90] on button "Create New Widget" at bounding box center [218, 95] width 125 height 25
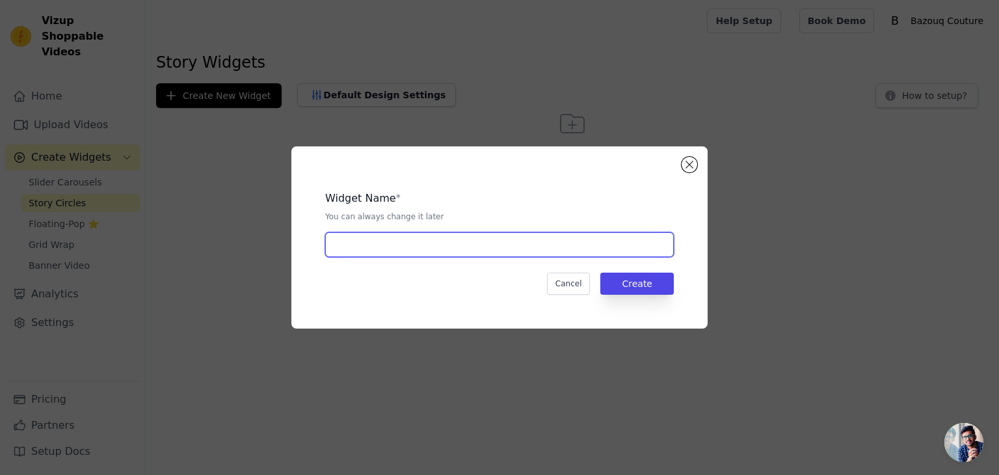
click at [395, 244] on input "text" at bounding box center [499, 244] width 348 height 25
type input "Story 1"
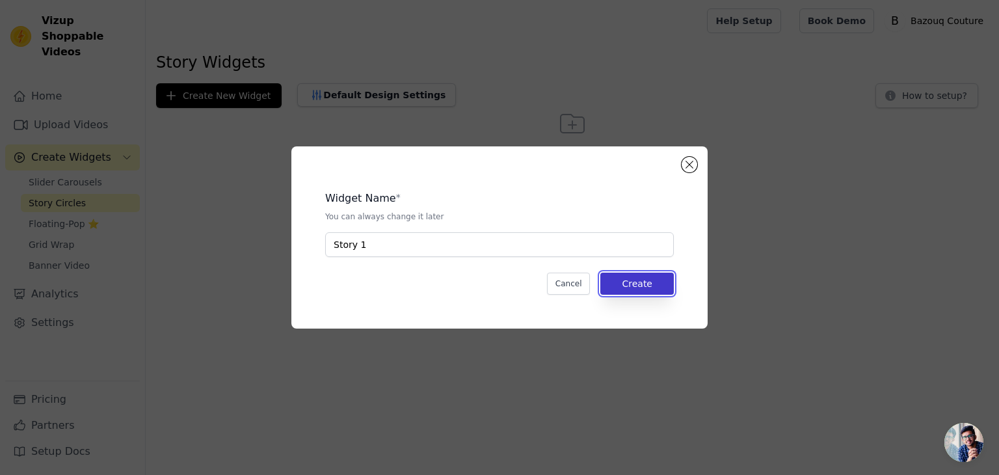
click at [619, 285] on button "Create" at bounding box center [636, 283] width 73 height 22
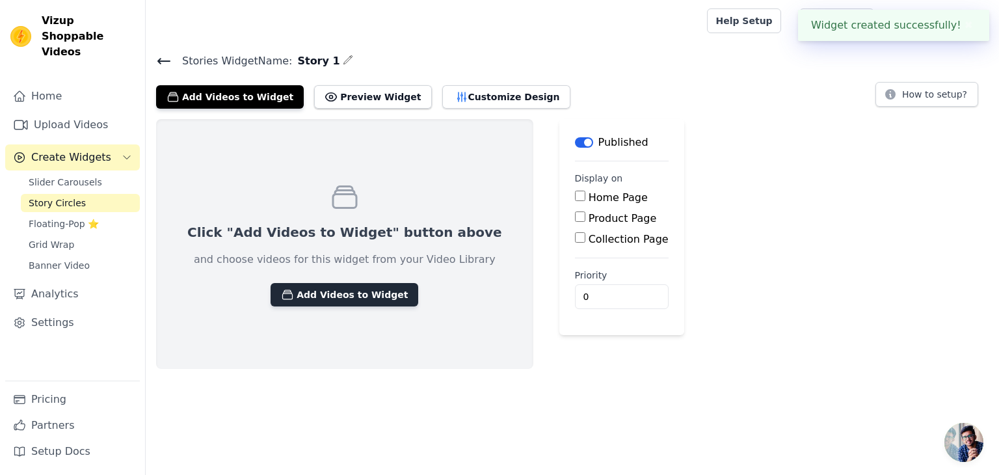
click at [319, 291] on button "Add Videos to Widget" at bounding box center [344, 294] width 148 height 23
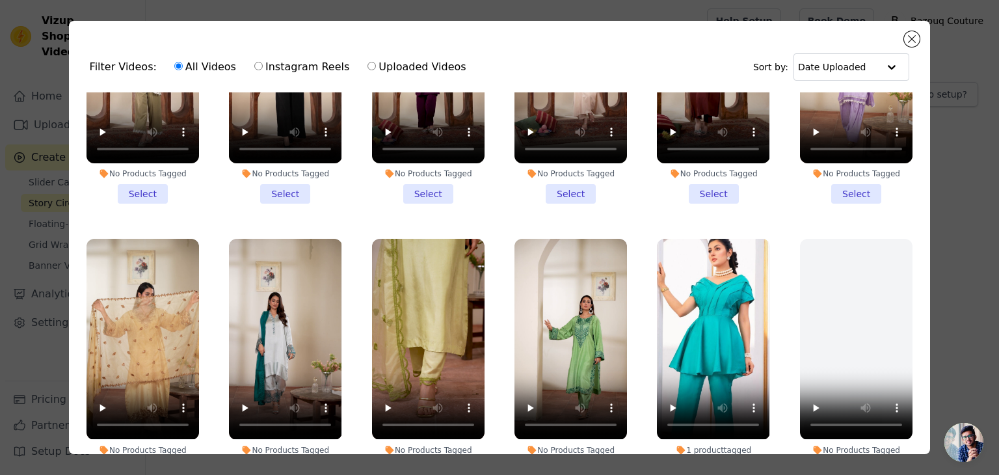
scroll to position [112, 0]
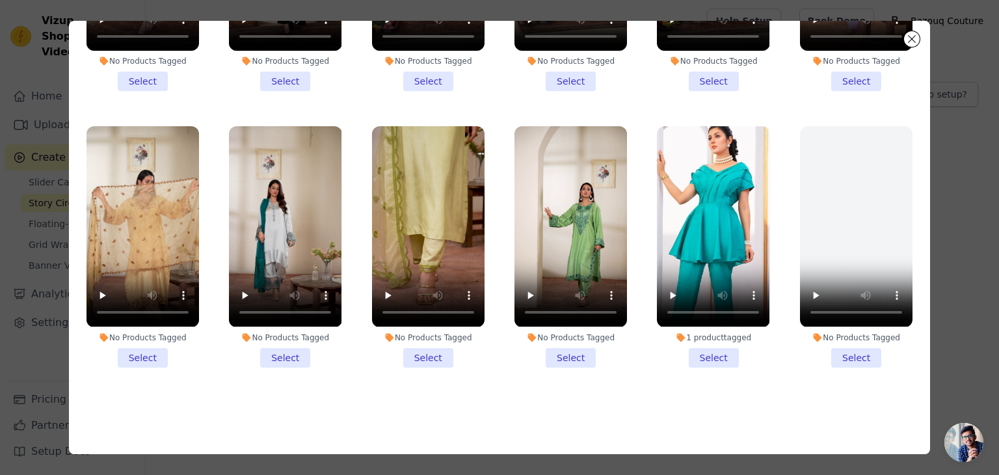
click at [145, 356] on label "No Products Tagged Select" at bounding box center [143, 246] width 114 height 242
click at [0, 0] on input "No Products Tagged Select" at bounding box center [0, 0] width 0 height 0
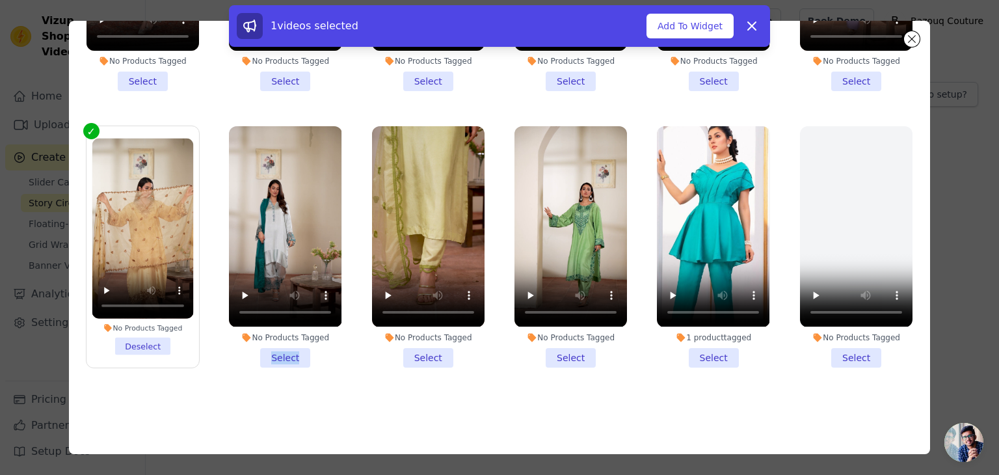
drag, startPoint x: 250, startPoint y: 350, endPoint x: 309, endPoint y: 343, distance: 59.0
click at [309, 343] on li "No Products Tagged Select" at bounding box center [285, 246] width 112 height 241
click at [0, 0] on input "No Products Tagged Select" at bounding box center [0, 0] width 0 height 0
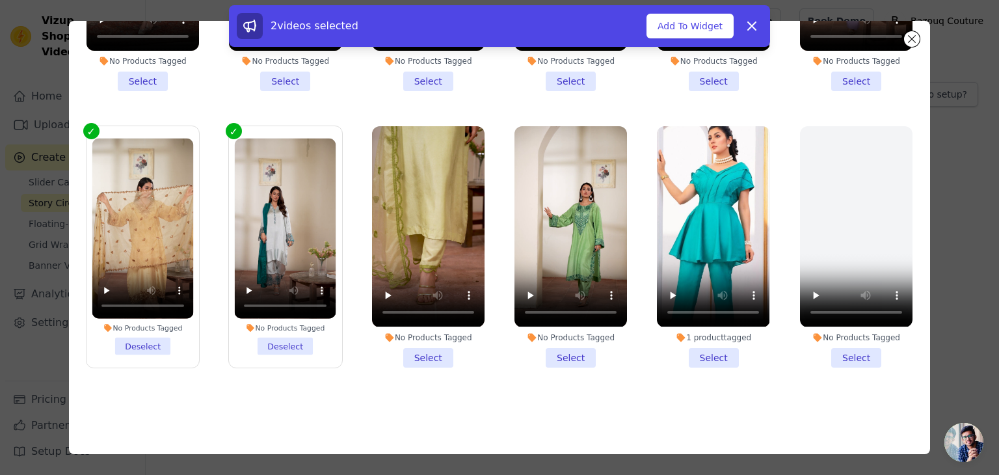
click at [412, 339] on li "No Products Tagged Select" at bounding box center [428, 246] width 112 height 241
click at [0, 0] on input "No Products Tagged Select" at bounding box center [0, 0] width 0 height 0
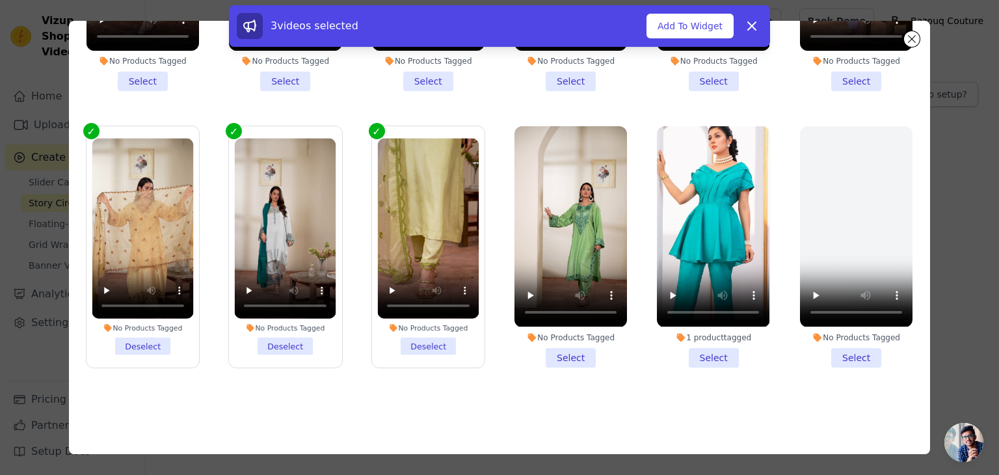
click at [541, 341] on li "No Products Tagged Select" at bounding box center [570, 246] width 112 height 241
click at [0, 0] on input "No Products Tagged Select" at bounding box center [0, 0] width 0 height 0
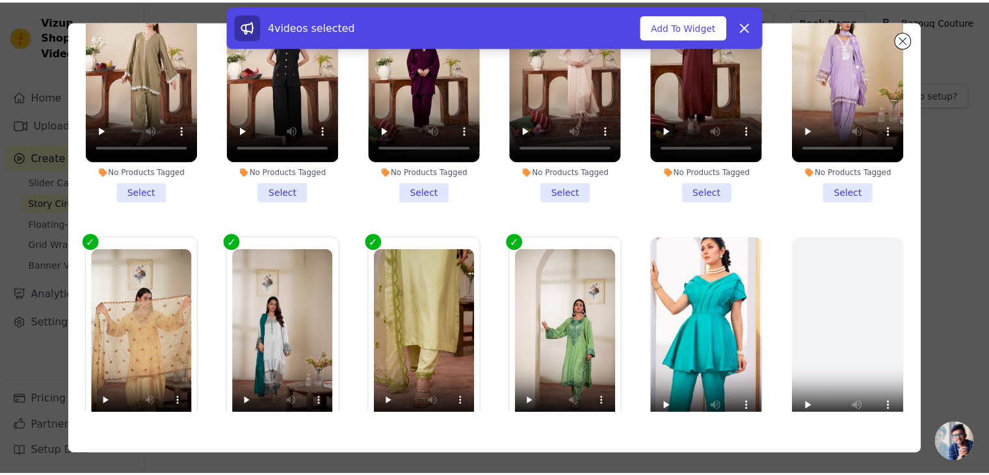
scroll to position [18, 0]
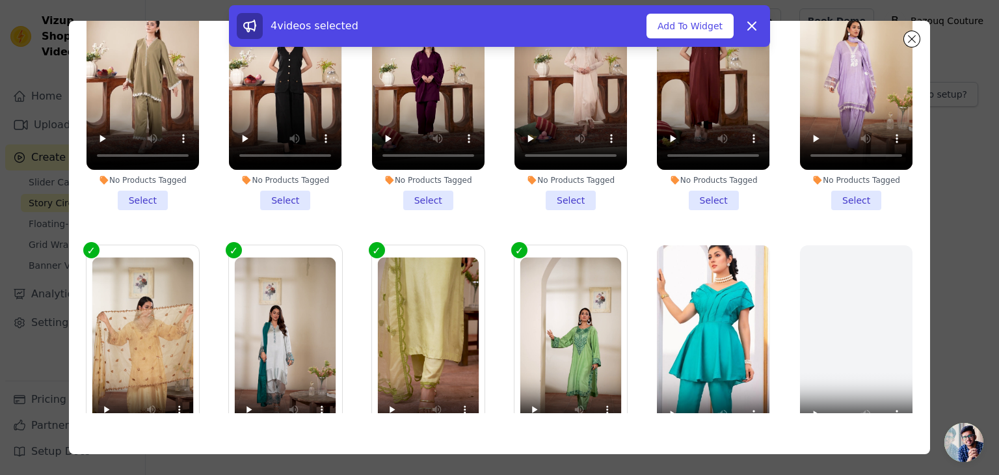
click at [840, 196] on li "No Products Tagged Select" at bounding box center [856, 89] width 112 height 241
click at [0, 0] on input "No Products Tagged Select" at bounding box center [0, 0] width 0 height 0
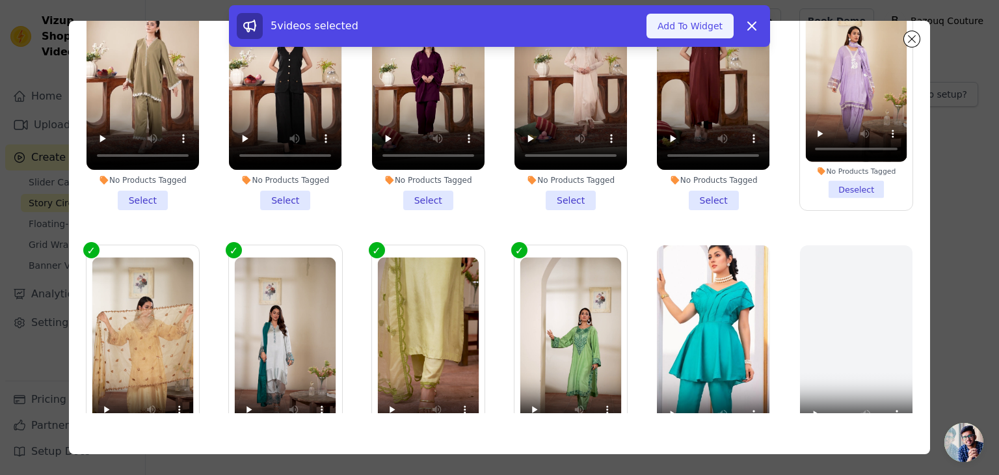
click at [700, 31] on button "Add To Widget" at bounding box center [689, 26] width 87 height 25
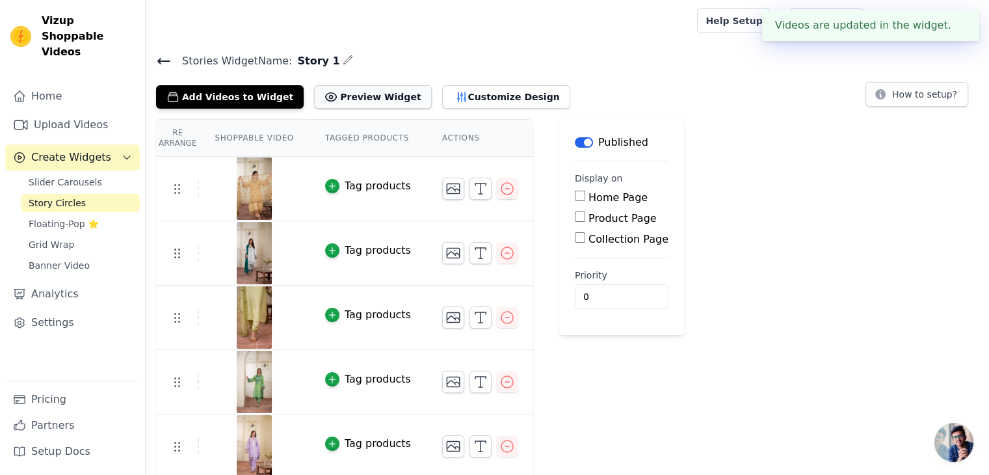
click at [332, 94] on button "Preview Widget" at bounding box center [372, 96] width 117 height 23
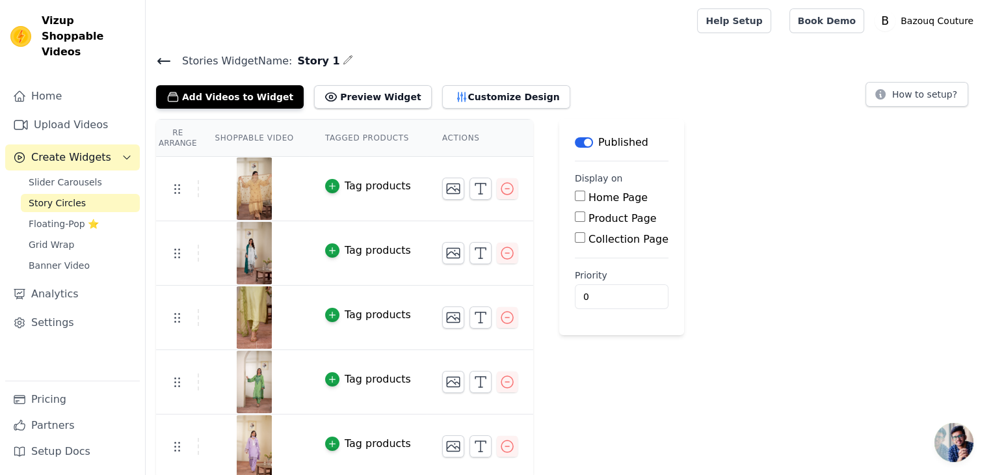
scroll to position [3, 0]
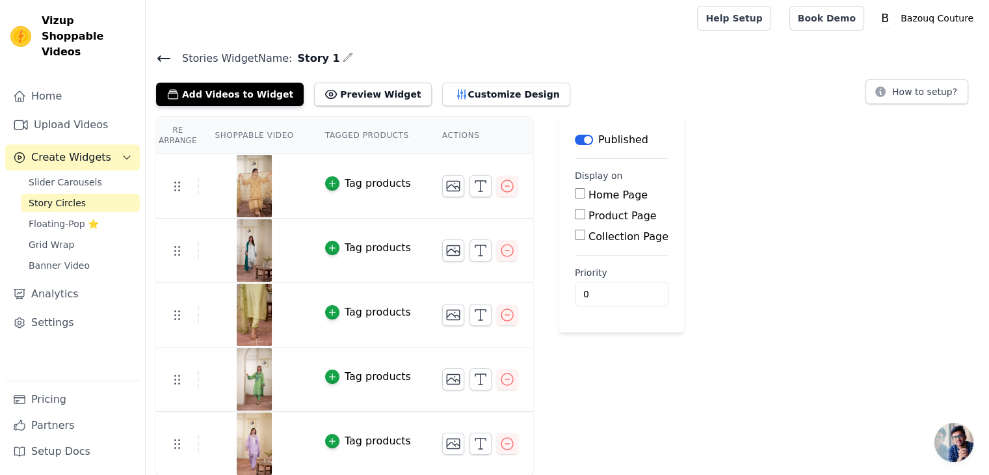
click at [436, 134] on th "Actions" at bounding box center [480, 135] width 107 height 37
click at [464, 90] on button "Customize Design" at bounding box center [506, 94] width 128 height 23
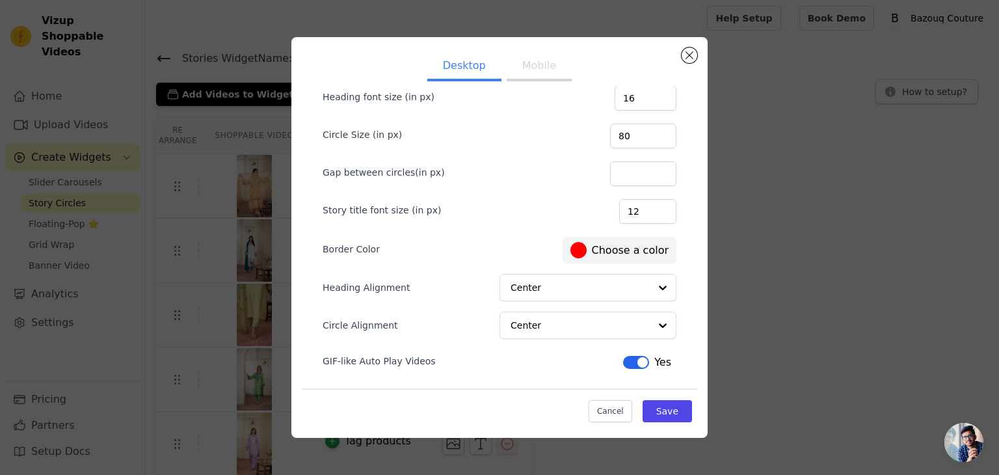
scroll to position [62, 0]
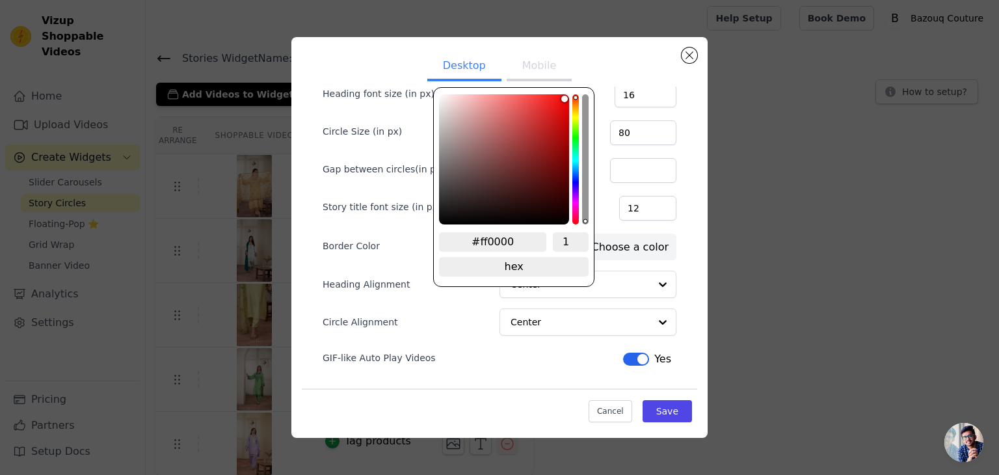
click at [573, 245] on div "Desktop Mobile Heading Heading font size (in px) 16 Circle Size (in px) 80 Gap …" at bounding box center [499, 207] width 395 height 444
type input "#644f4f"
type input "#393333"
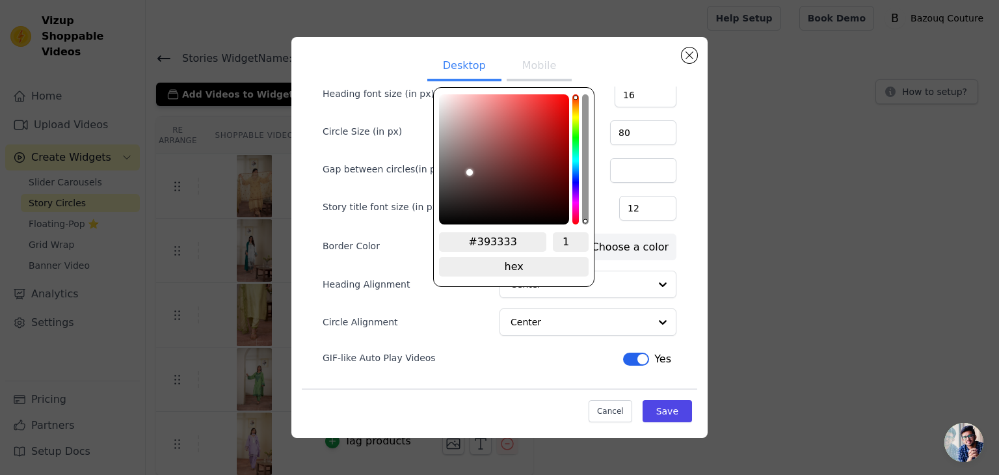
type input "#2a2727"
type input "#1a1a1a"
type input "#000000"
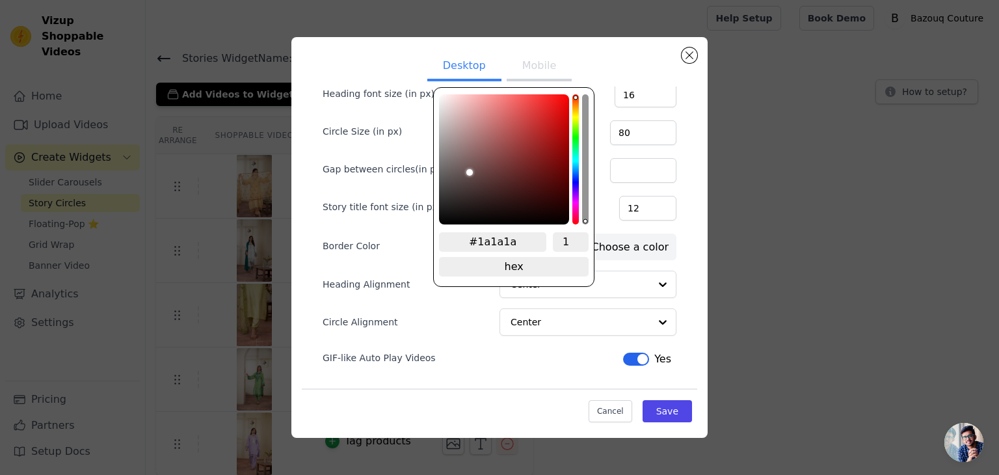
type input "#000000"
drag, startPoint x: 467, startPoint y: 173, endPoint x: 410, endPoint y: 260, distance: 104.2
click at [410, 260] on div "Desktop Mobile Heading Heading font size (in px) 16 Circle Size (in px) 80 Gap …" at bounding box center [499, 207] width 395 height 444
click at [454, 364] on div "GIF-like Auto Play Videos Label Yes" at bounding box center [499, 357] width 354 height 23
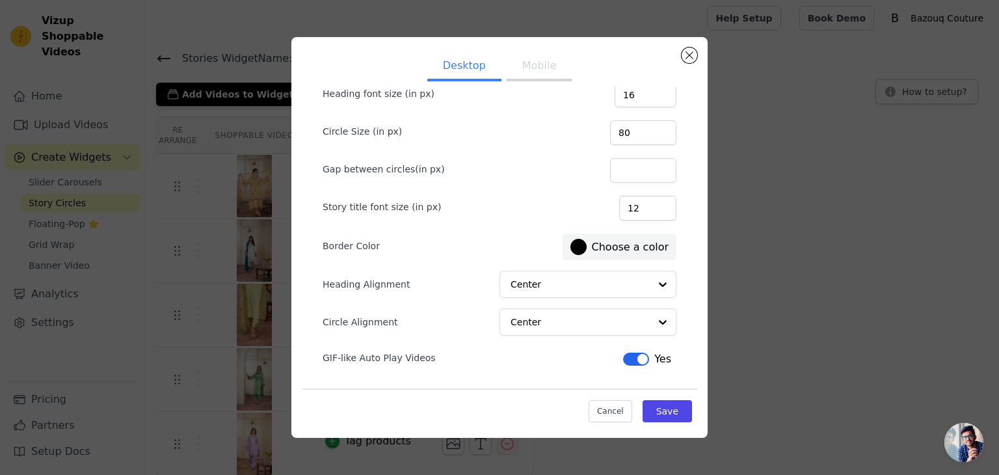
scroll to position [0, 0]
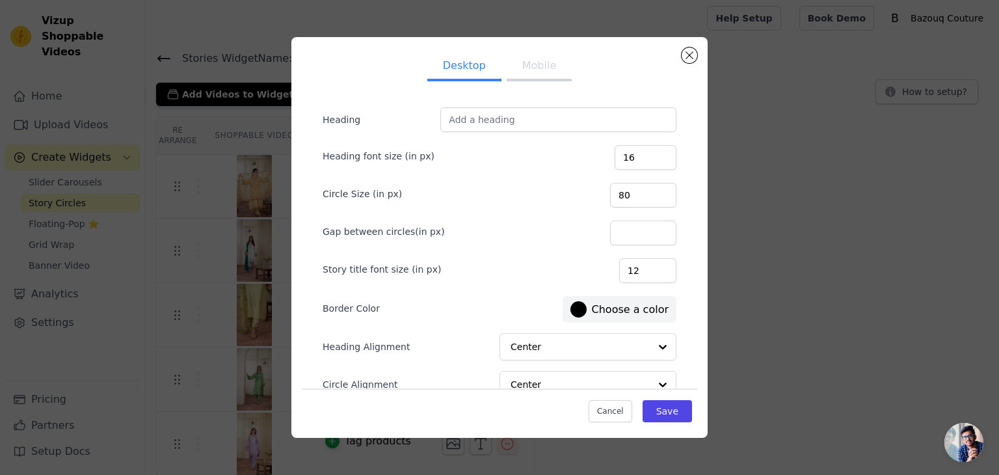
click at [527, 73] on button "Mobile" at bounding box center [538, 67] width 65 height 29
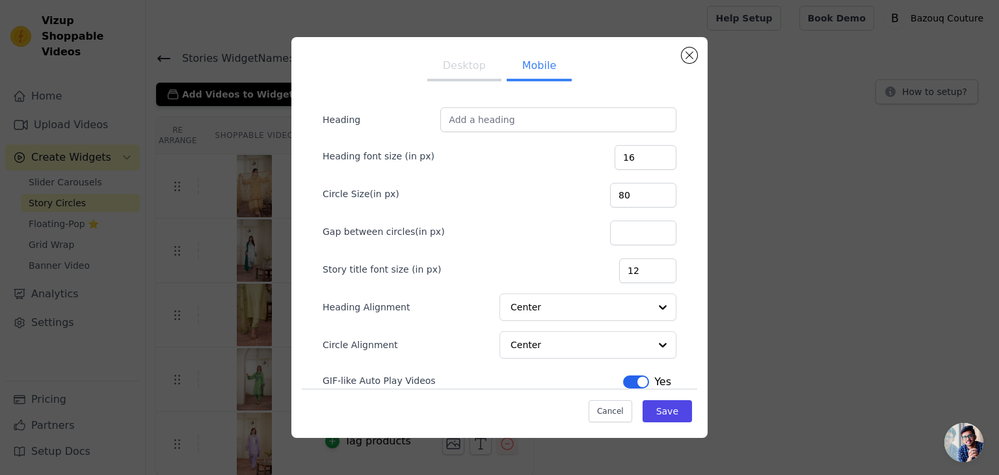
click at [471, 73] on button "Desktop" at bounding box center [464, 67] width 74 height 29
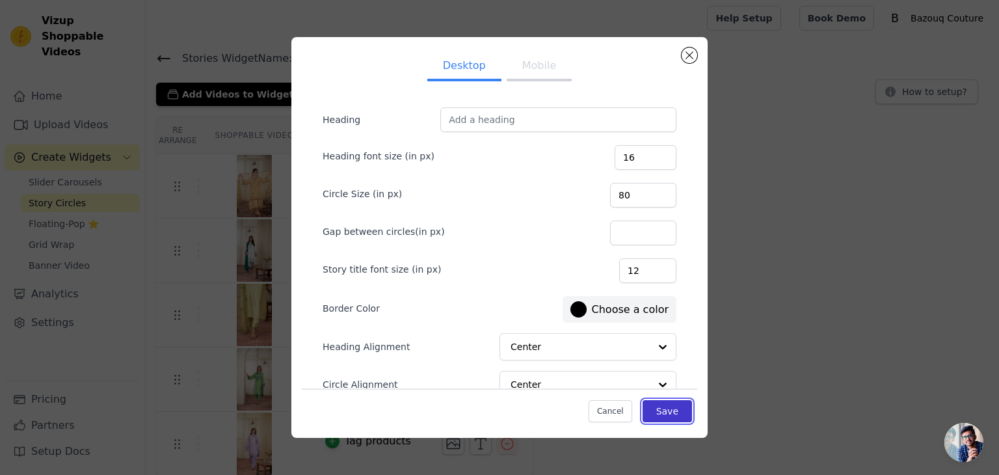
click at [659, 404] on button "Save" at bounding box center [666, 411] width 49 height 22
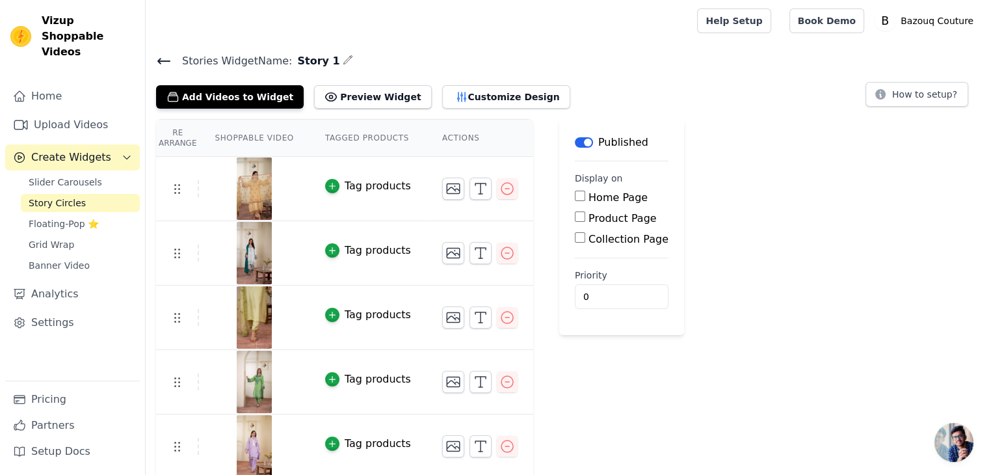
scroll to position [3, 0]
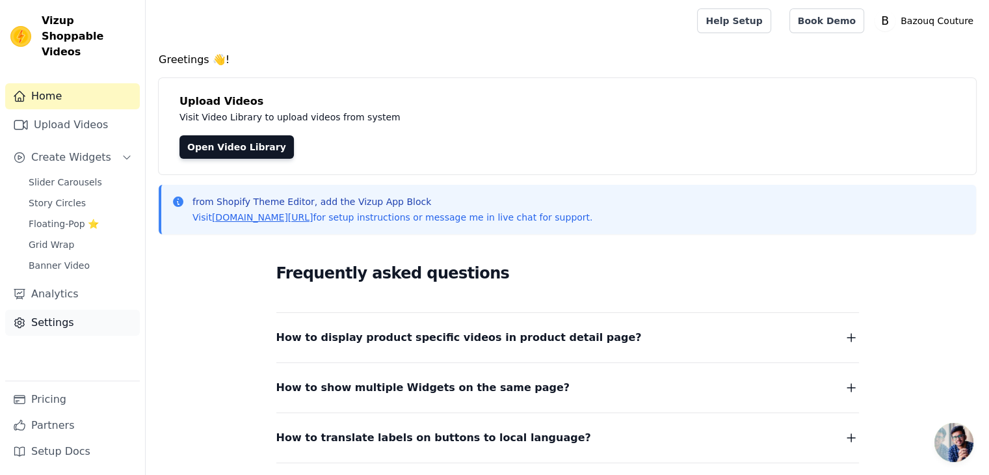
click at [64, 309] on link "Settings" at bounding box center [72, 322] width 135 height 26
